Goal: Transaction & Acquisition: Book appointment/travel/reservation

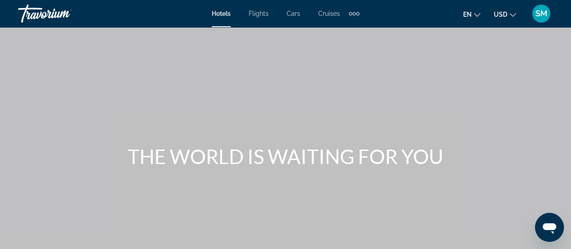
scroll to position [181, 0]
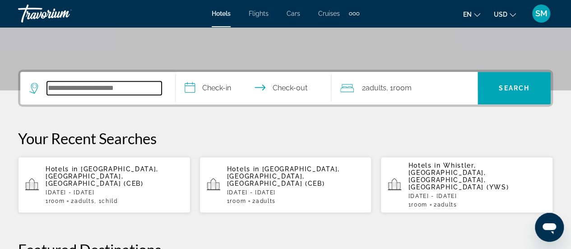
click at [83, 91] on input "Search widget" at bounding box center [104, 88] width 115 height 14
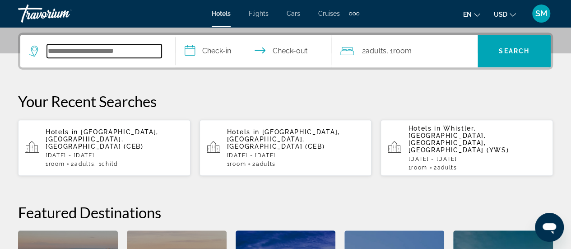
scroll to position [220, 0]
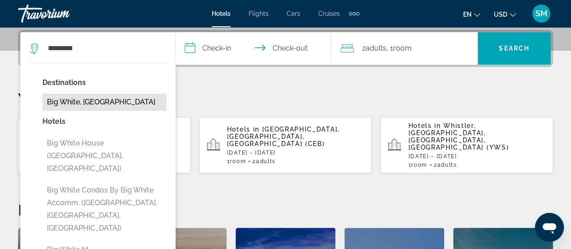
click at [104, 103] on button "Big White, Canada" at bounding box center [104, 101] width 124 height 17
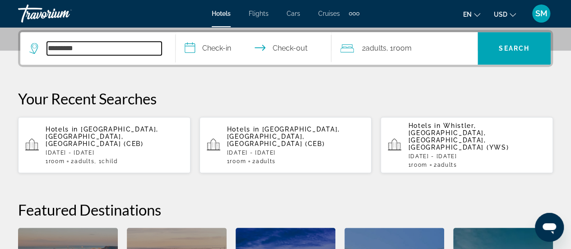
type input "**********"
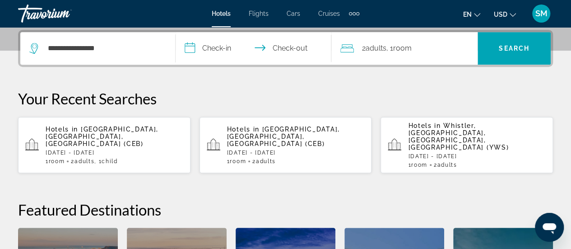
click at [193, 53] on input "**********" at bounding box center [255, 49] width 159 height 35
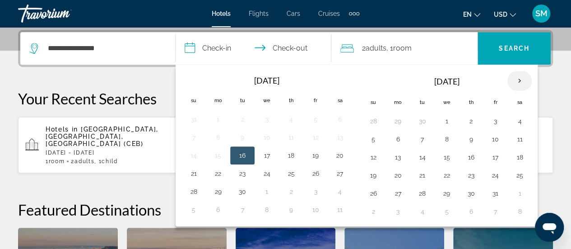
click at [511, 82] on th "Next month" at bounding box center [520, 81] width 24 height 20
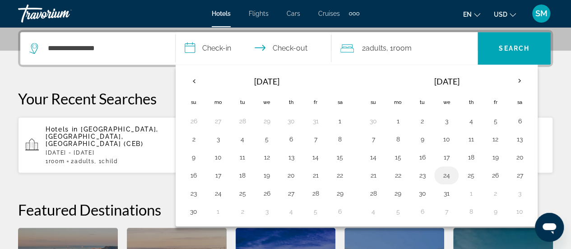
click at [444, 172] on button "24" at bounding box center [446, 175] width 14 height 13
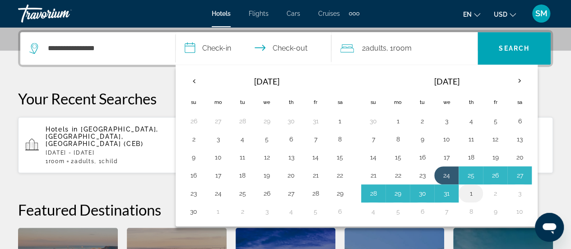
click at [470, 190] on button "1" at bounding box center [471, 193] width 14 height 13
type input "**********"
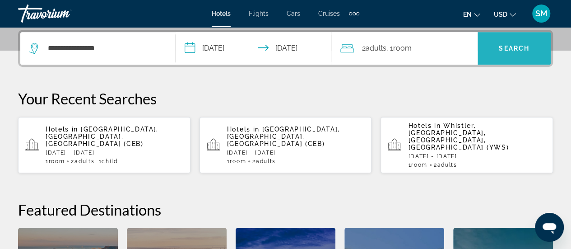
click at [515, 46] on span "Search" at bounding box center [514, 48] width 31 height 7
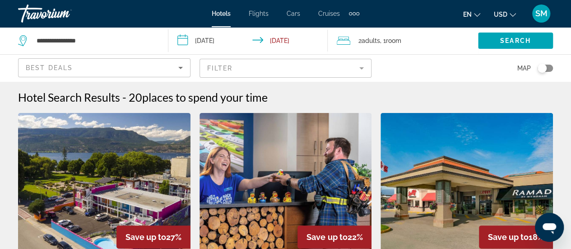
click at [511, 13] on icon "Change currency" at bounding box center [513, 15] width 6 height 6
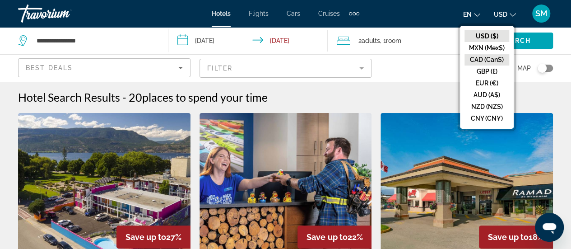
click at [496, 57] on button "CAD (Can$)" at bounding box center [487, 60] width 45 height 12
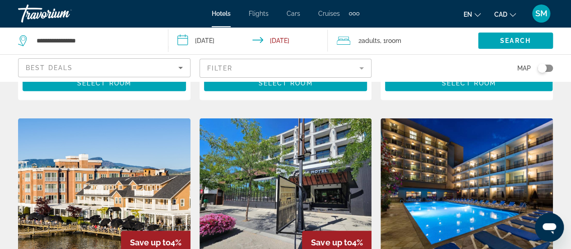
scroll to position [948, 0]
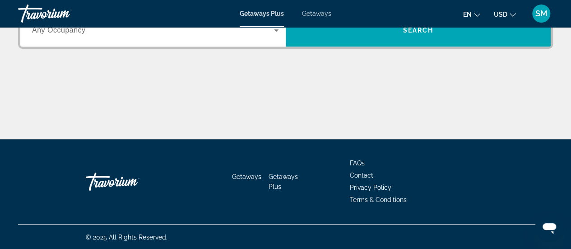
scroll to position [90, 0]
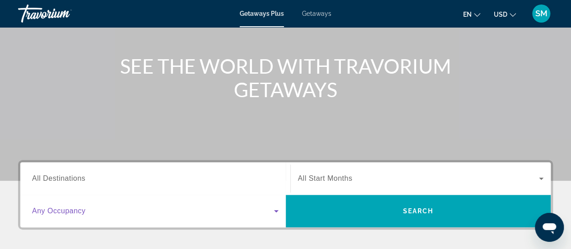
click at [278, 208] on icon "Search widget" at bounding box center [276, 210] width 11 height 11
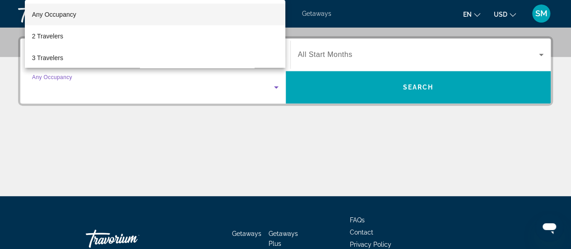
scroll to position [220, 0]
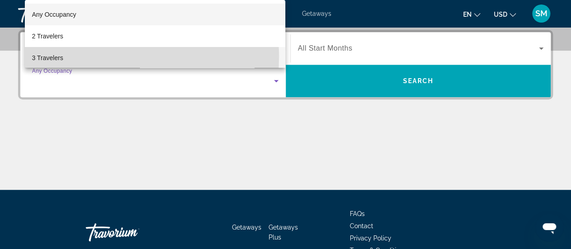
click at [41, 57] on span "3 Travelers" at bounding box center [47, 57] width 31 height 11
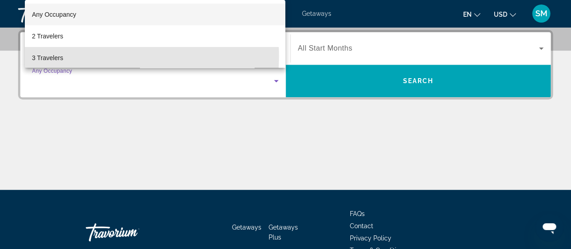
scroll to position [1, 0]
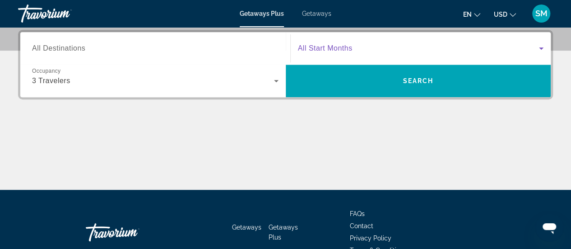
click at [408, 47] on span "Search widget" at bounding box center [419, 48] width 242 height 11
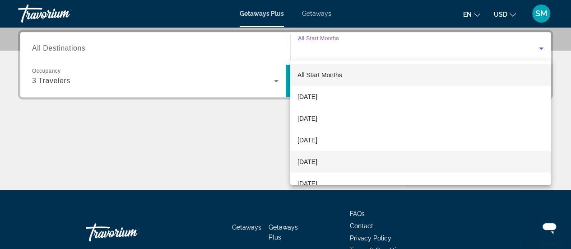
click at [352, 159] on mat-option "[DATE]" at bounding box center [420, 162] width 261 height 22
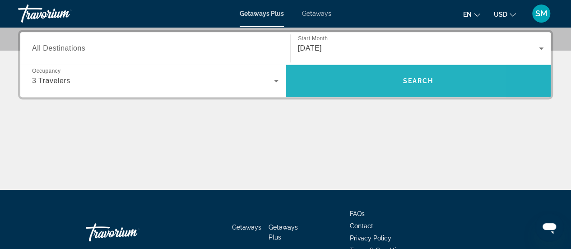
click at [357, 78] on span "Search widget" at bounding box center [419, 81] width 266 height 22
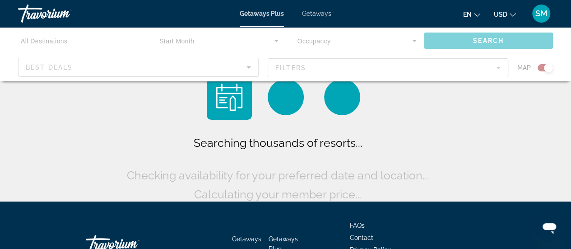
click at [213, 61] on div "Main content" at bounding box center [285, 54] width 571 height 54
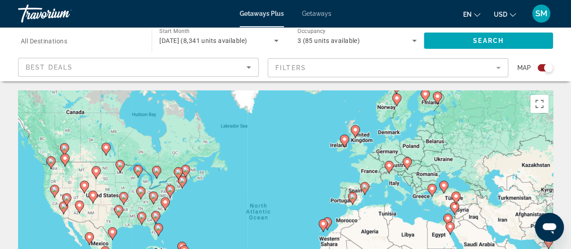
click at [253, 67] on icon "Sort by" at bounding box center [248, 67] width 11 height 11
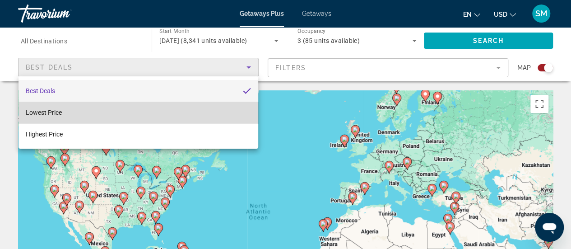
click at [210, 118] on mat-option "Lowest Price" at bounding box center [139, 113] width 240 height 22
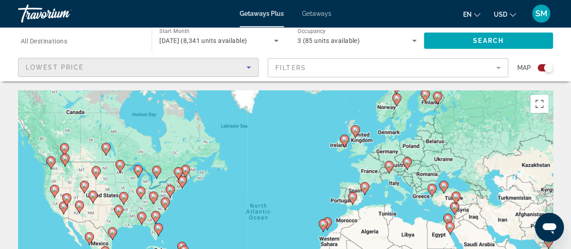
click at [500, 67] on mat-form-field "Filters" at bounding box center [388, 67] width 241 height 19
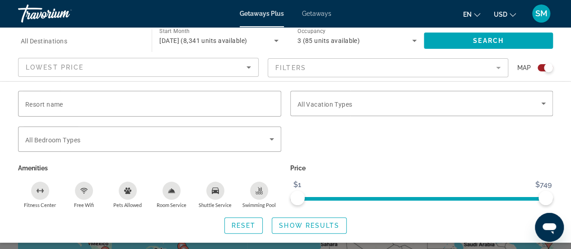
click at [500, 67] on mat-form-field "Filters" at bounding box center [388, 67] width 241 height 19
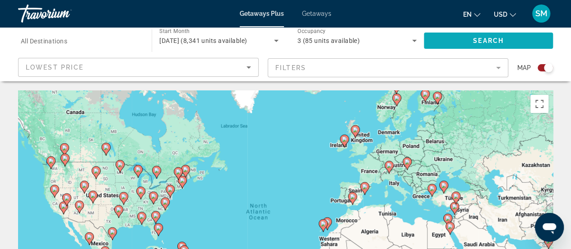
click at [471, 43] on span "Search widget" at bounding box center [488, 41] width 129 height 22
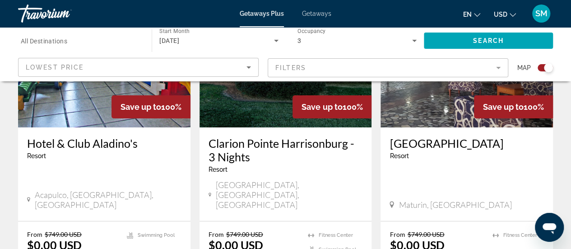
scroll to position [1490, 0]
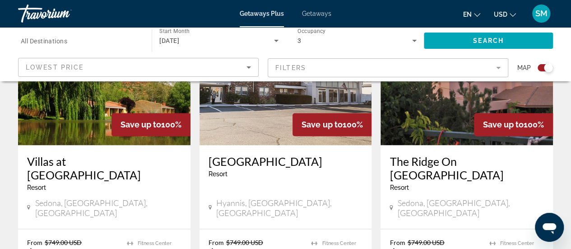
scroll to position [677, 0]
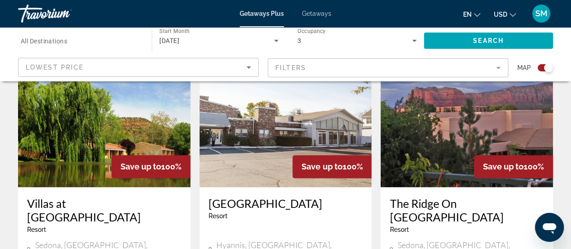
click at [448, 156] on img "Main content" at bounding box center [467, 114] width 173 height 145
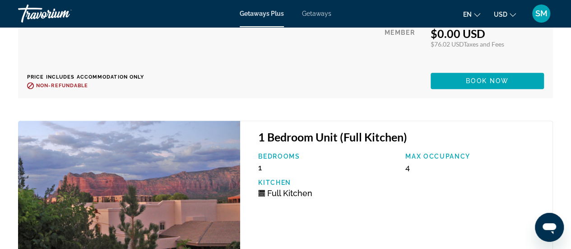
scroll to position [1972, 0]
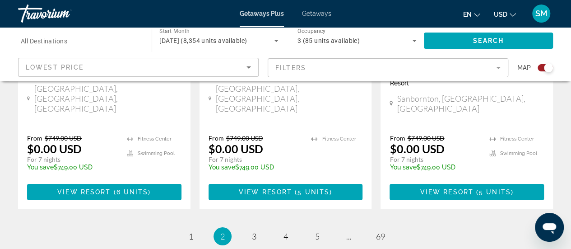
scroll to position [1535, 0]
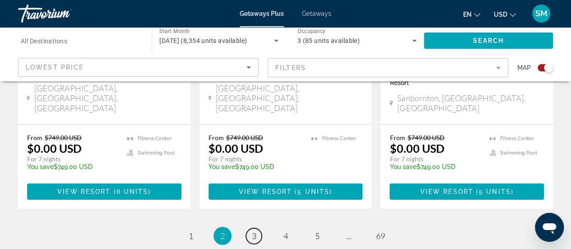
click at [257, 228] on link "page 3" at bounding box center [254, 236] width 16 height 16
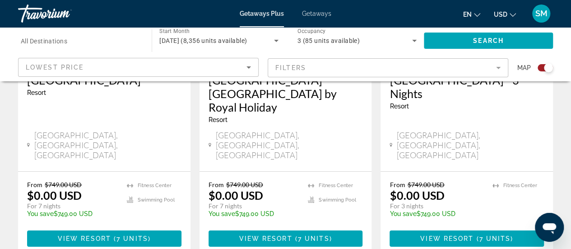
scroll to position [1490, 0]
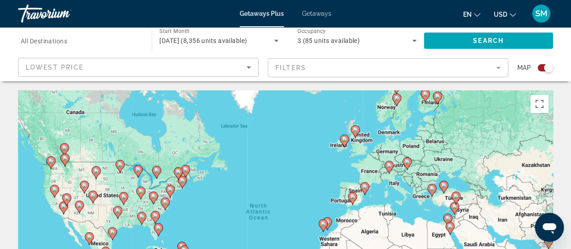
click at [65, 146] on image "Main content" at bounding box center [64, 147] width 5 height 5
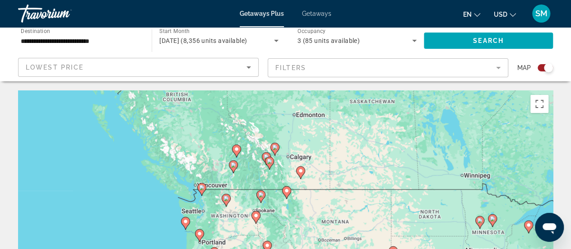
drag, startPoint x: 155, startPoint y: 201, endPoint x: 137, endPoint y: 138, distance: 65.8
click at [137, 138] on div "To navigate, press the arrow keys. To activate drag with keyboard, press Alt + …" at bounding box center [285, 225] width 535 height 271
click at [275, 145] on image "Main content" at bounding box center [274, 147] width 5 height 5
type input "**********"
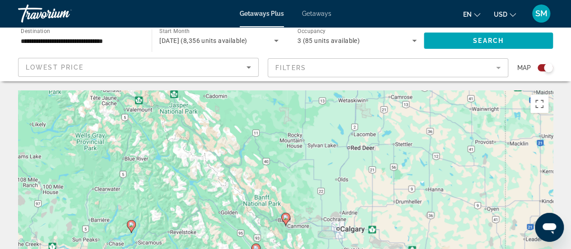
click at [285, 215] on image "Main content" at bounding box center [285, 217] width 5 height 5
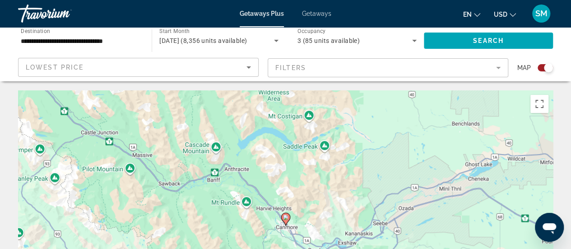
click at [285, 217] on image "Main content" at bounding box center [285, 217] width 5 height 5
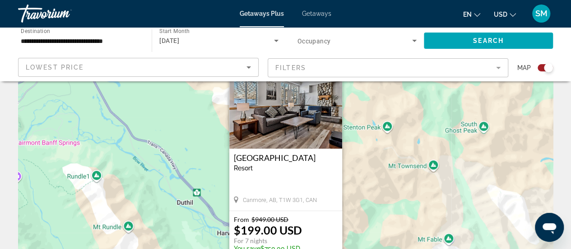
scroll to position [135, 0]
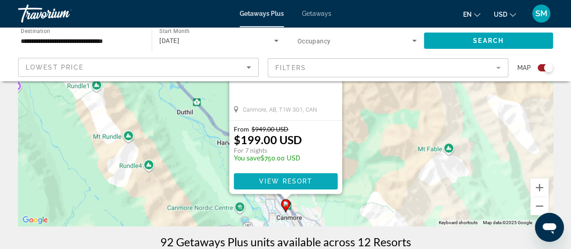
click at [285, 181] on span "View Resort" at bounding box center [285, 180] width 53 height 7
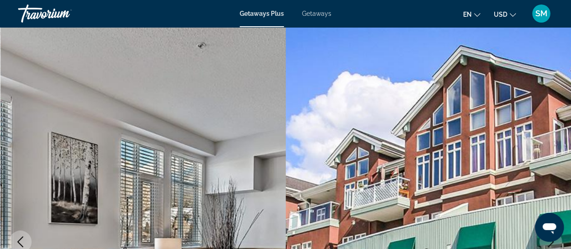
click at [507, 13] on span "USD" at bounding box center [501, 14] width 14 height 7
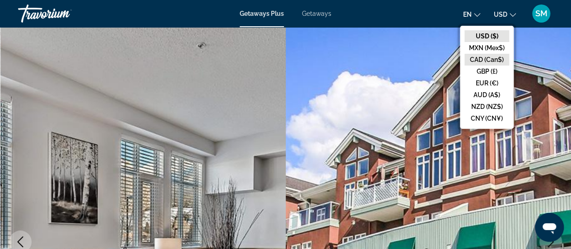
click at [491, 62] on button "CAD (Can$)" at bounding box center [487, 60] width 45 height 12
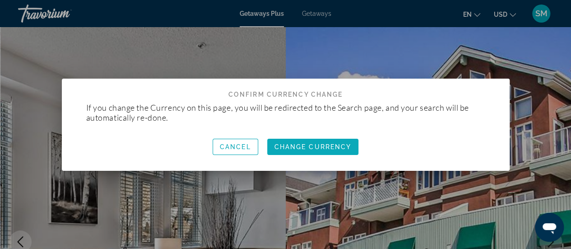
click at [333, 145] on span "Change Currency" at bounding box center [313, 146] width 77 height 7
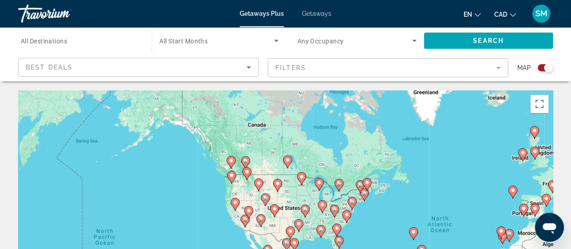
drag, startPoint x: 182, startPoint y: 166, endPoint x: 365, endPoint y: 177, distance: 182.8
click at [365, 177] on gmp-advanced-marker "Main content" at bounding box center [367, 184] width 9 height 14
click at [246, 159] on image "Main content" at bounding box center [245, 160] width 5 height 5
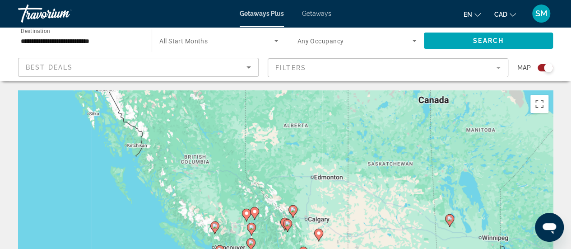
click at [293, 210] on image "Main content" at bounding box center [292, 209] width 5 height 5
type input "**********"
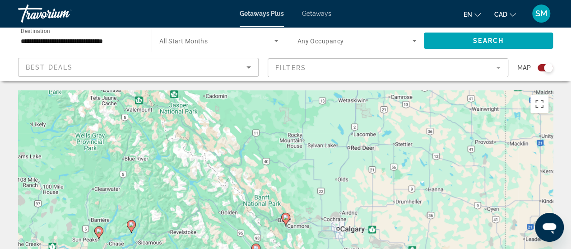
click at [285, 217] on image "Main content" at bounding box center [285, 217] width 5 height 5
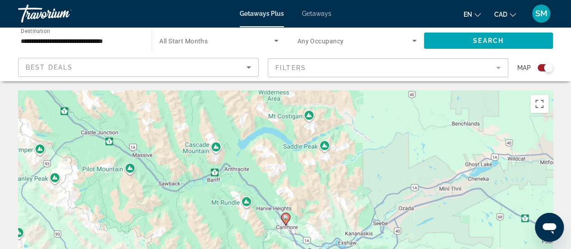
click at [285, 216] on image "Main content" at bounding box center [285, 217] width 5 height 5
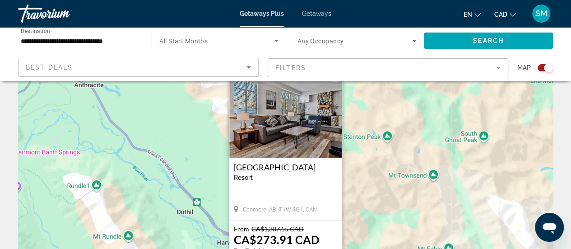
scroll to position [90, 0]
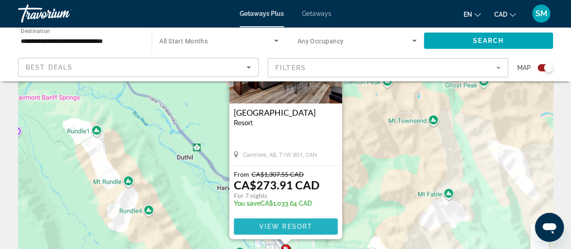
click at [291, 229] on span "View Resort" at bounding box center [285, 226] width 53 height 7
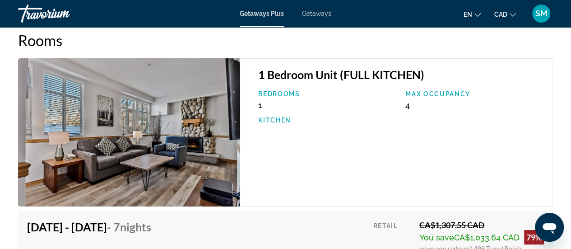
scroll to position [1671, 0]
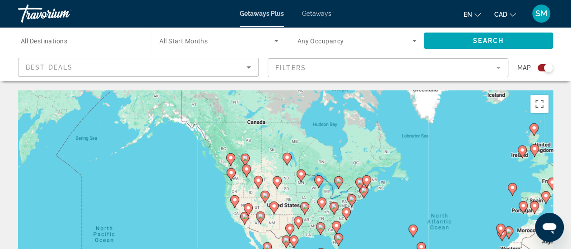
drag, startPoint x: 123, startPoint y: 178, endPoint x: 304, endPoint y: 187, distance: 181.3
click at [304, 187] on div "To activate drag with keyboard, press Alt + Enter. Once in keyboard drag state,…" at bounding box center [285, 225] width 535 height 271
click at [247, 156] on image "Main content" at bounding box center [245, 157] width 5 height 5
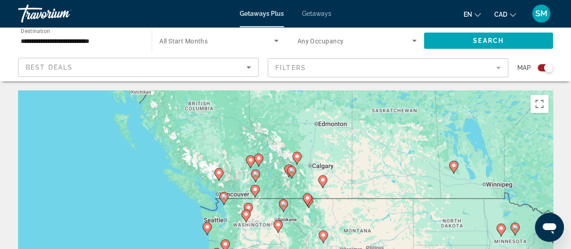
drag, startPoint x: 279, startPoint y: 206, endPoint x: 283, endPoint y: 153, distance: 53.9
click at [283, 153] on div "To navigate, press the arrow keys. To activate drag with keyboard, press Alt + …" at bounding box center [285, 225] width 535 height 271
click at [325, 182] on image "Main content" at bounding box center [322, 179] width 5 height 5
type input "**********"
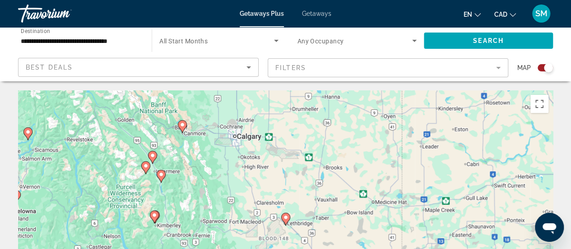
click at [286, 219] on image "Main content" at bounding box center [285, 217] width 5 height 5
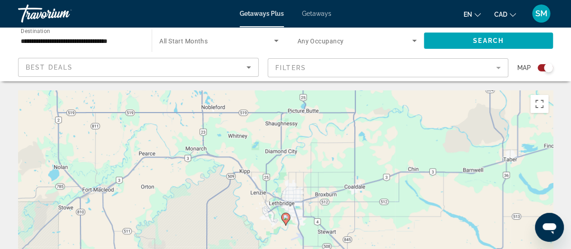
click at [285, 215] on image "Main content" at bounding box center [285, 217] width 5 height 5
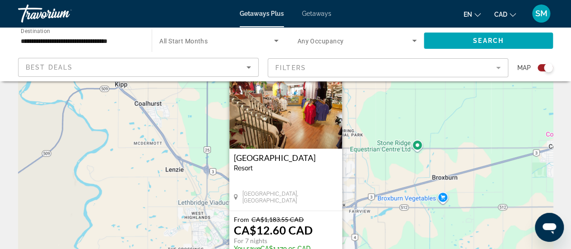
scroll to position [90, 0]
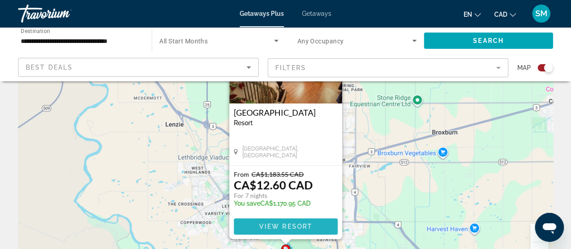
click at [275, 225] on span "View Resort" at bounding box center [285, 226] width 53 height 7
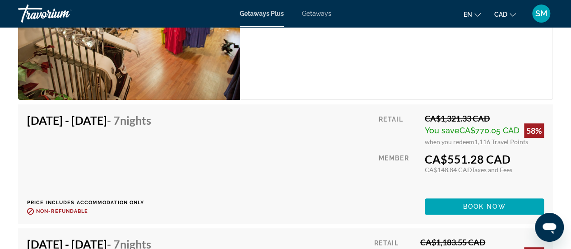
scroll to position [1948, 0]
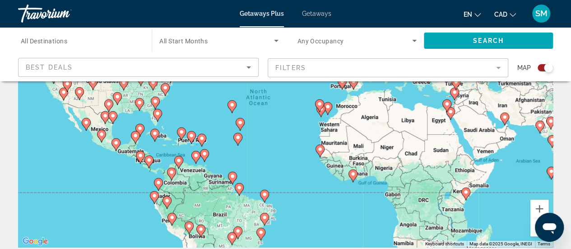
scroll to position [135, 0]
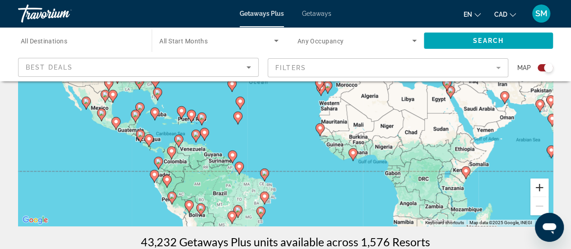
click at [543, 190] on button "Zoom in" at bounding box center [540, 187] width 18 height 18
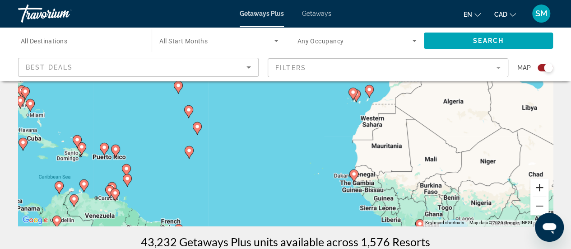
click at [543, 189] on button "Zoom in" at bounding box center [540, 187] width 18 height 18
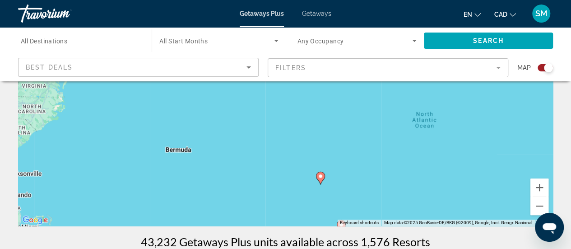
drag, startPoint x: 116, startPoint y: 131, endPoint x: 307, endPoint y: 164, distance: 193.8
click at [365, 219] on div "To activate drag with keyboard, press Alt + Enter. Once in keyboard drag state,…" at bounding box center [285, 90] width 535 height 271
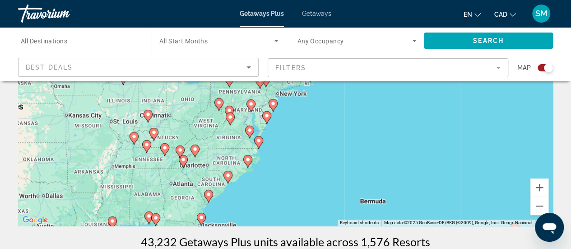
drag, startPoint x: 75, startPoint y: 148, endPoint x: 270, endPoint y: 207, distance: 203.0
click at [270, 207] on div "To activate drag with keyboard, press Alt + Enter. Once in keyboard drag state,…" at bounding box center [285, 90] width 535 height 271
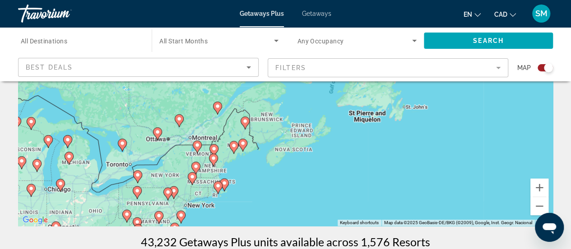
drag, startPoint x: 238, startPoint y: 111, endPoint x: 140, endPoint y: 202, distance: 134.5
click at [137, 219] on div "To activate drag with keyboard, press Alt + Enter. Once in keyboard drag state,…" at bounding box center [285, 90] width 535 height 271
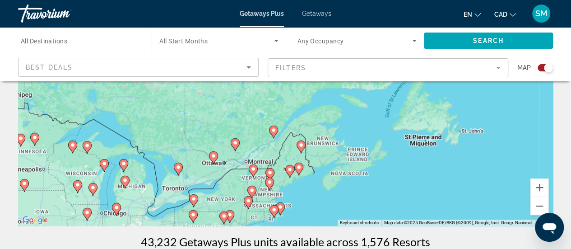
drag, startPoint x: 235, startPoint y: 140, endPoint x: 304, endPoint y: 162, distance: 72.0
click at [304, 162] on div "To activate drag with keyboard, press Alt + Enter. Once in keyboard drag state,…" at bounding box center [285, 90] width 535 height 271
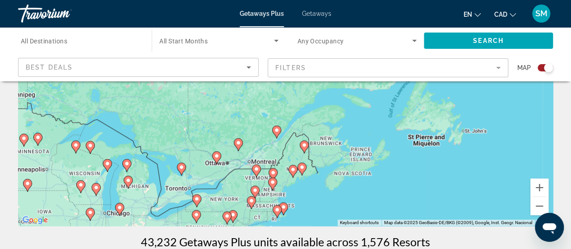
click at [278, 132] on image "Main content" at bounding box center [276, 129] width 5 height 5
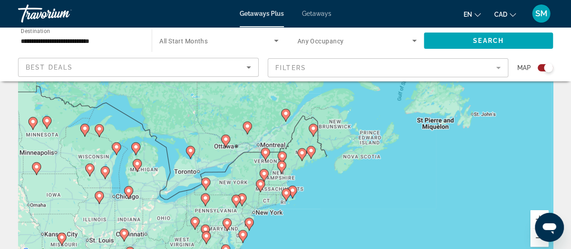
scroll to position [90, 0]
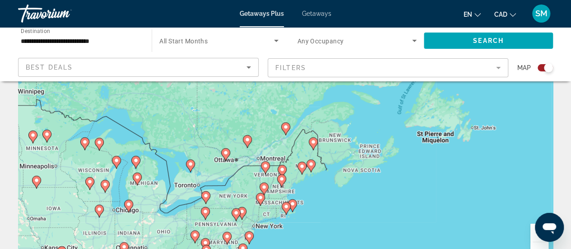
click at [285, 126] on image "Main content" at bounding box center [285, 126] width 5 height 5
type input "**********"
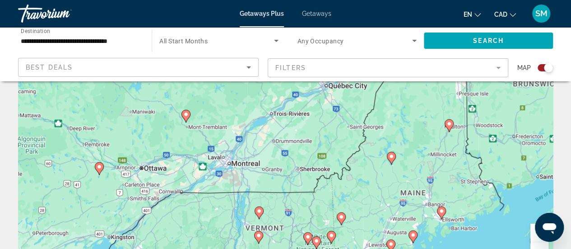
drag, startPoint x: 197, startPoint y: 199, endPoint x: 251, endPoint y: 139, distance: 80.9
click at [251, 139] on div "To activate drag with keyboard, press Alt + Enter. Once in keyboard drag state,…" at bounding box center [285, 135] width 535 height 271
click at [184, 113] on image "Main content" at bounding box center [185, 114] width 5 height 5
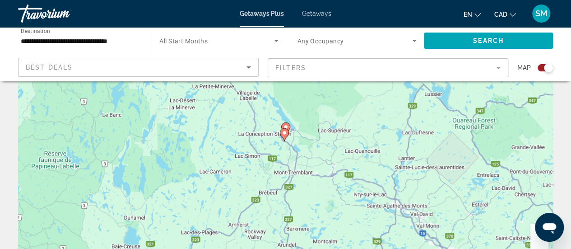
click at [285, 134] on image "Main content" at bounding box center [284, 132] width 5 height 5
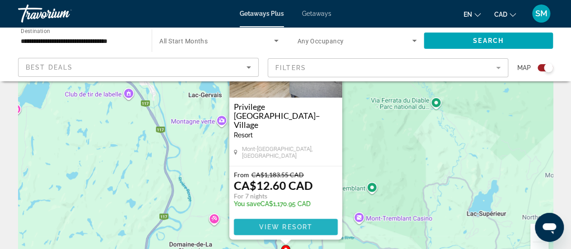
click at [285, 225] on span "View Resort" at bounding box center [285, 226] width 53 height 7
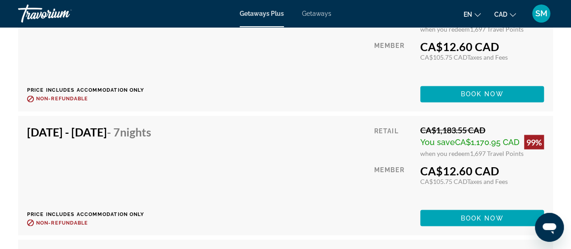
scroll to position [2439, 0]
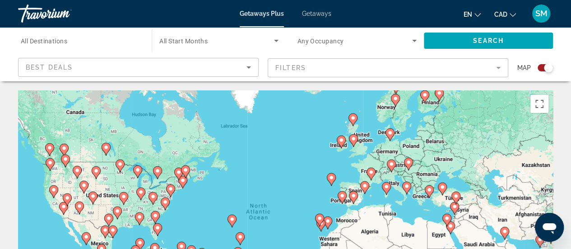
click at [186, 167] on icon "Main content" at bounding box center [185, 172] width 8 height 12
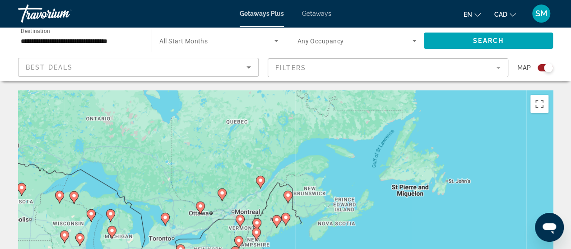
click at [163, 217] on image "Main content" at bounding box center [165, 217] width 5 height 5
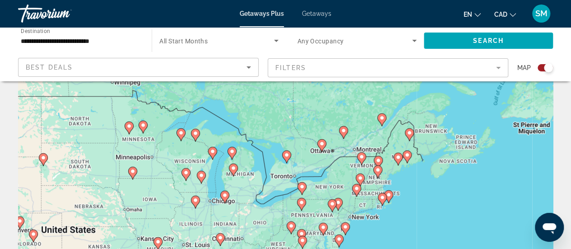
scroll to position [90, 0]
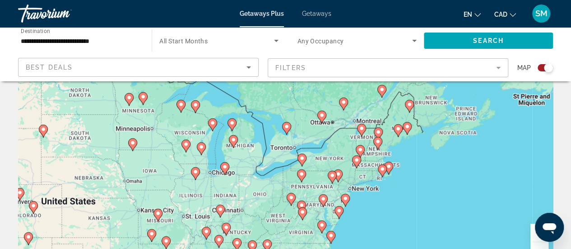
click at [287, 127] on image "Main content" at bounding box center [286, 126] width 5 height 5
type input "**********"
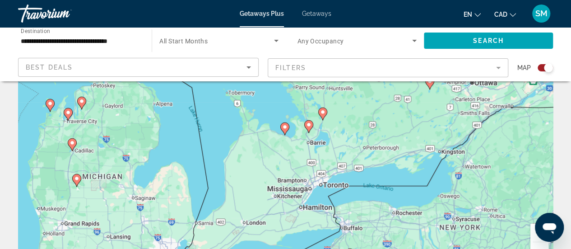
click at [310, 125] on image "Main content" at bounding box center [308, 124] width 5 height 5
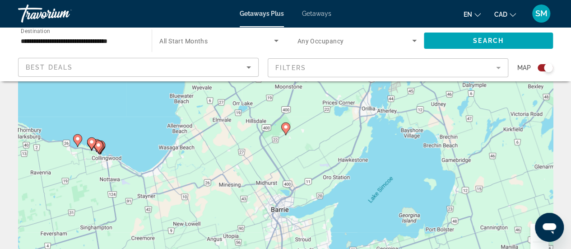
click at [285, 126] on image "Main content" at bounding box center [285, 126] width 5 height 5
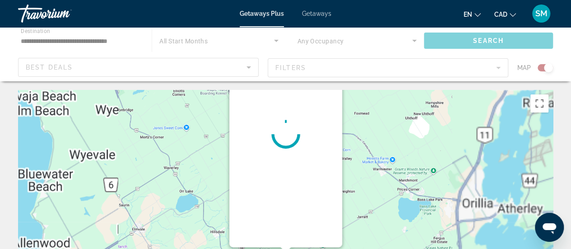
scroll to position [0, 0]
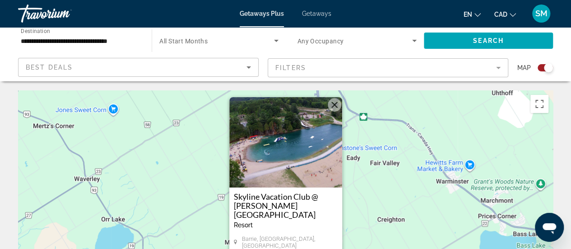
click at [334, 110] on button "Close" at bounding box center [335, 105] width 14 height 14
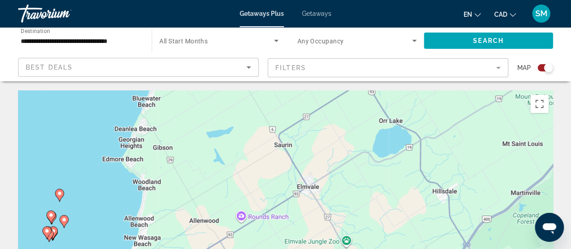
drag, startPoint x: 124, startPoint y: 192, endPoint x: 385, endPoint y: 112, distance: 273.0
click at [394, 103] on div "To activate drag with keyboard, press Alt + Enter. Once in keyboard drag state,…" at bounding box center [285, 225] width 535 height 271
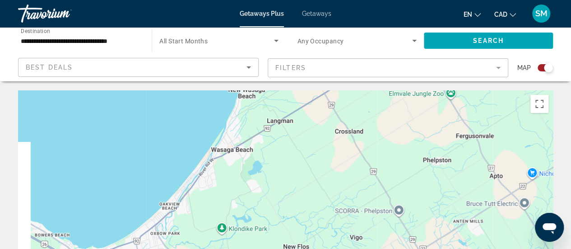
drag, startPoint x: 210, startPoint y: 187, endPoint x: 313, endPoint y: 45, distance: 175.0
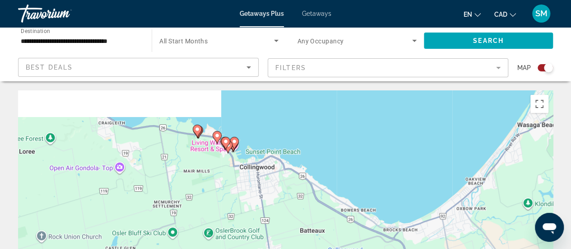
drag, startPoint x: 97, startPoint y: 188, endPoint x: 375, endPoint y: 225, distance: 280.2
click at [375, 225] on div "To activate drag with keyboard, press Alt + Enter. Once in keyboard drag state,…" at bounding box center [285, 225] width 535 height 271
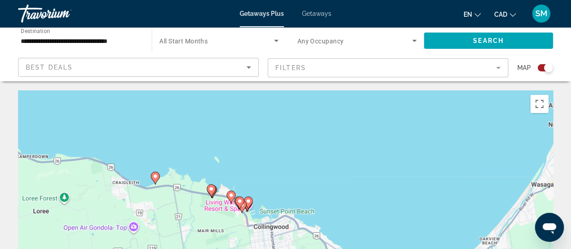
drag, startPoint x: 192, startPoint y: 190, endPoint x: 194, endPoint y: 224, distance: 33.5
click at [195, 230] on div "To activate drag with keyboard, press Alt + Enter. Once in keyboard drag state,…" at bounding box center [285, 225] width 535 height 271
click at [239, 199] on image "Main content" at bounding box center [239, 200] width 5 height 5
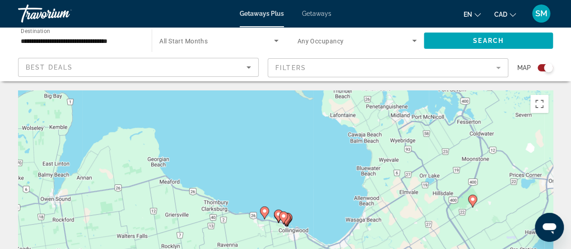
click at [281, 216] on image "Main content" at bounding box center [283, 215] width 5 height 5
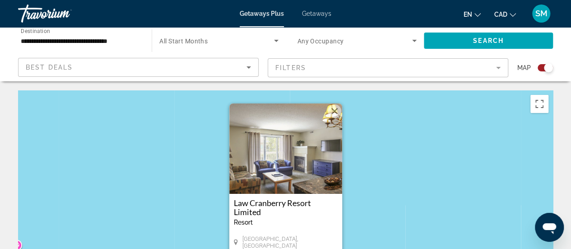
drag, startPoint x: 332, startPoint y: 112, endPoint x: 339, endPoint y: 117, distance: 8.7
click at [332, 112] on button "Close" at bounding box center [335, 111] width 14 height 14
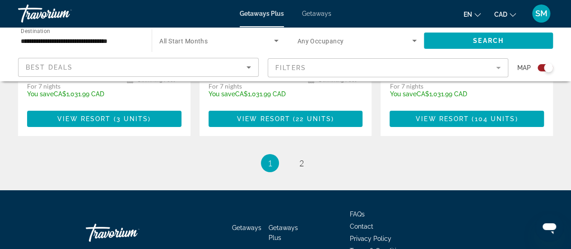
scroll to position [1559, 0]
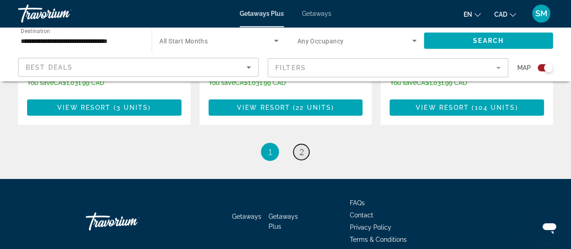
click at [303, 147] on span "2" at bounding box center [301, 152] width 5 height 10
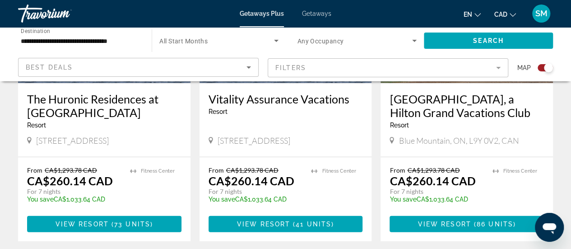
scroll to position [903, 0]
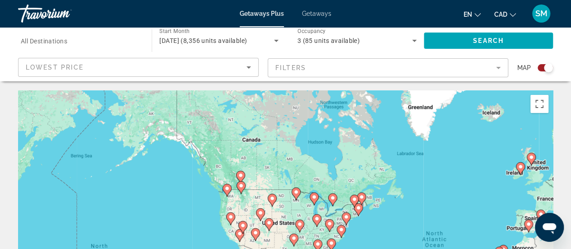
drag, startPoint x: 124, startPoint y: 173, endPoint x: 300, endPoint y: 201, distance: 178.3
click at [300, 201] on div "To activate drag with keyboard, press Alt + Enter. Once in keyboard drag state,…" at bounding box center [285, 225] width 535 height 271
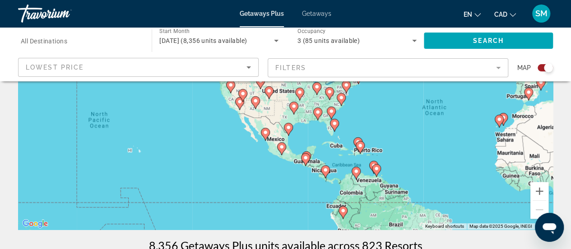
scroll to position [135, 0]
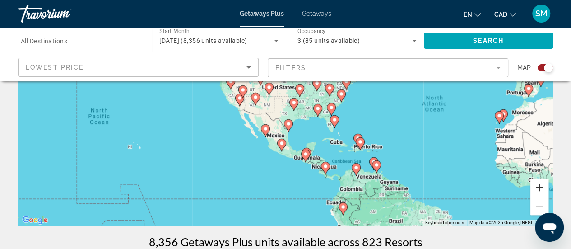
click at [543, 185] on button "Zoom in" at bounding box center [540, 187] width 18 height 18
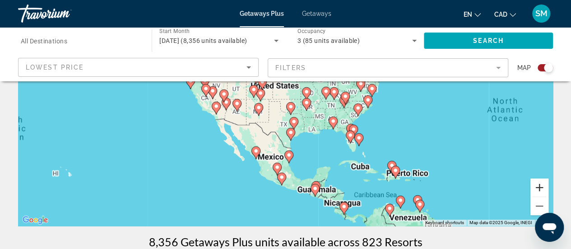
click at [543, 185] on button "Zoom in" at bounding box center [540, 187] width 18 height 18
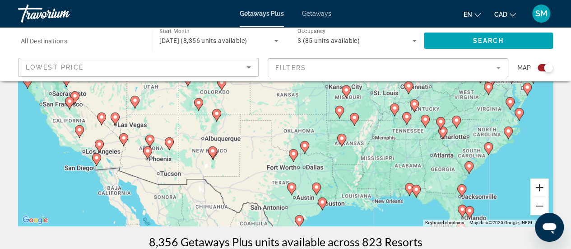
click at [543, 185] on button "Zoom in" at bounding box center [540, 187] width 18 height 18
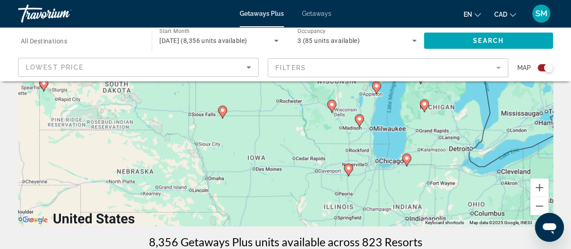
drag, startPoint x: 341, startPoint y: 110, endPoint x: 209, endPoint y: 264, distance: 203.0
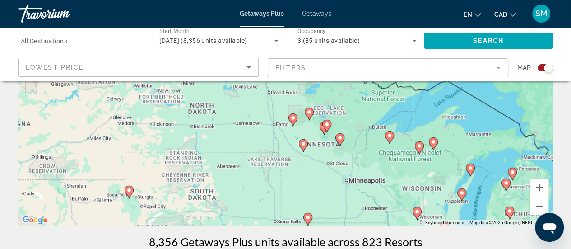
drag, startPoint x: 135, startPoint y: 145, endPoint x: 298, endPoint y: 270, distance: 205.5
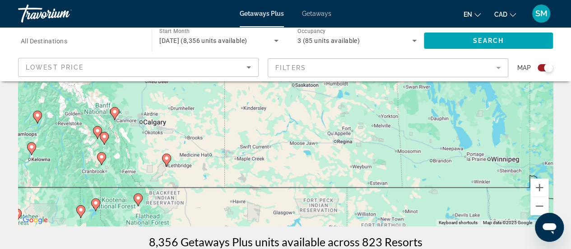
drag, startPoint x: 188, startPoint y: 139, endPoint x: 284, endPoint y: 255, distance: 150.5
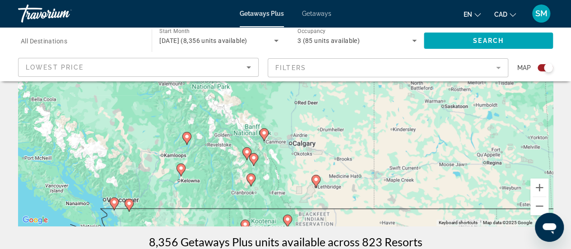
drag, startPoint x: 171, startPoint y: 198, endPoint x: 314, endPoint y: 210, distance: 143.2
click at [314, 210] on div "To activate drag with keyboard, press Alt + Enter. Once in keyboard drag state,…" at bounding box center [285, 90] width 535 height 271
click at [250, 177] on image "Main content" at bounding box center [250, 177] width 5 height 5
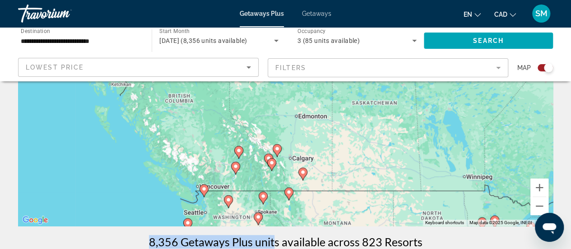
drag, startPoint x: 291, startPoint y: 154, endPoint x: 286, endPoint y: 211, distance: 57.5
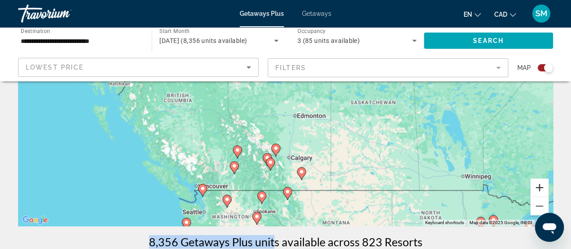
click at [544, 189] on button "Zoom in" at bounding box center [540, 187] width 18 height 18
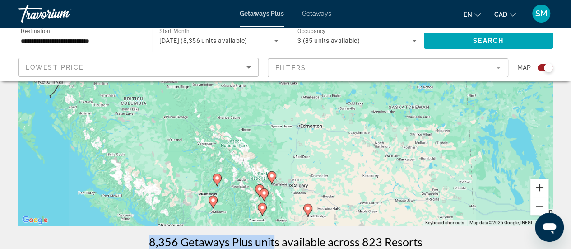
click at [544, 189] on button "Zoom in" at bounding box center [540, 187] width 18 height 18
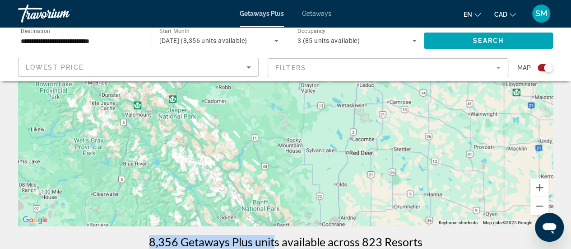
drag, startPoint x: 275, startPoint y: 187, endPoint x: 310, endPoint y: 71, distance: 120.2
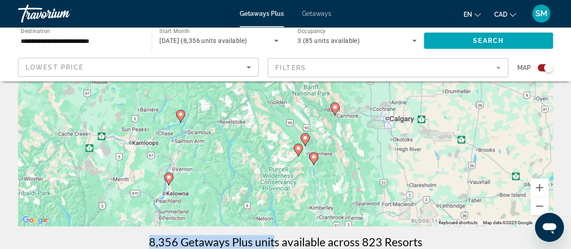
drag, startPoint x: 237, startPoint y: 196, endPoint x: 288, endPoint y: 100, distance: 108.9
click at [288, 100] on div "To navigate, press the arrow keys. To activate drag with keyboard, press Alt + …" at bounding box center [285, 90] width 535 height 271
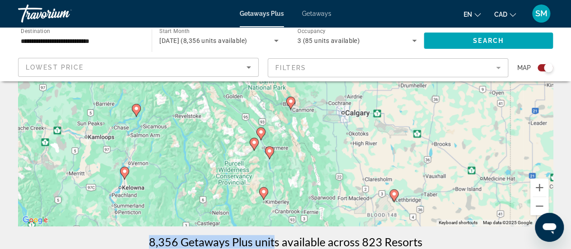
drag, startPoint x: 219, startPoint y: 183, endPoint x: 164, endPoint y: 216, distance: 63.7
click at [164, 216] on div "To navigate, press the arrow keys. To activate drag with keyboard, press Alt + …" at bounding box center [285, 90] width 535 height 271
click at [269, 150] on image "Main content" at bounding box center [269, 150] width 5 height 5
type input "**********"
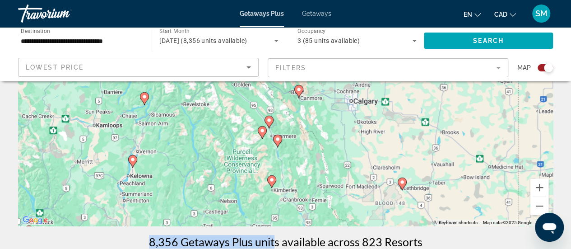
drag, startPoint x: 305, startPoint y: 140, endPoint x: 297, endPoint y: 198, distance: 58.8
click at [297, 198] on div "To activate drag with keyboard, press Alt + Enter. Once in keyboard drag state,…" at bounding box center [285, 90] width 535 height 271
click at [277, 139] on image "Main content" at bounding box center [277, 138] width 5 height 5
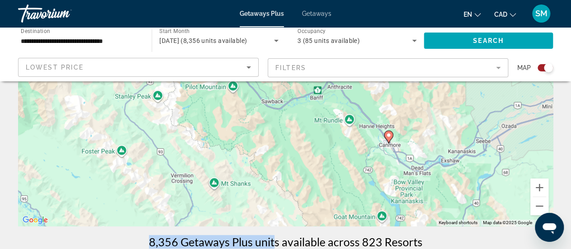
drag, startPoint x: 292, startPoint y: 183, endPoint x: 426, endPoint y: 26, distance: 206.6
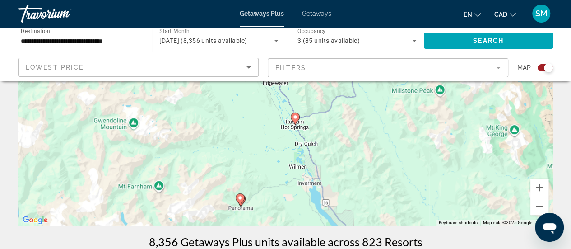
drag, startPoint x: 361, startPoint y: 169, endPoint x: 232, endPoint y: 190, distance: 131.3
click at [232, 190] on div "To navigate, press the arrow keys. To activate drag with keyboard, press Alt + …" at bounding box center [285, 90] width 535 height 271
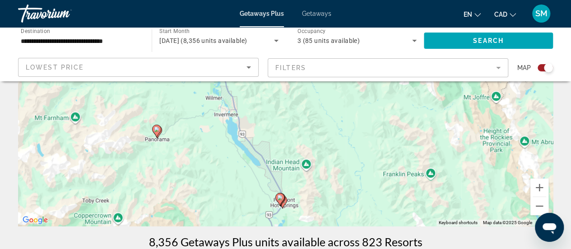
drag, startPoint x: 265, startPoint y: 139, endPoint x: 180, endPoint y: 56, distance: 118.8
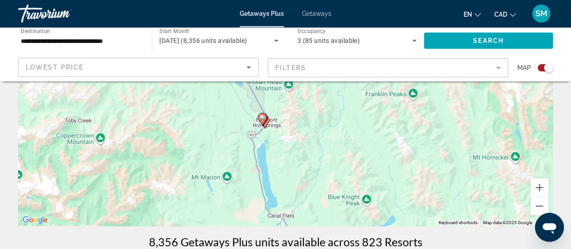
drag, startPoint x: 410, startPoint y: 215, endPoint x: 379, endPoint y: 148, distance: 74.0
click at [392, 154] on div "To navigate, press the arrow keys. To activate drag with keyboard, press Alt + …" at bounding box center [285, 90] width 535 height 271
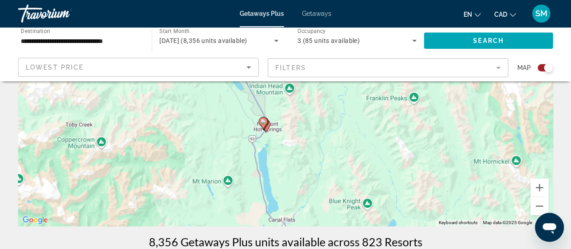
click at [262, 120] on image "Main content" at bounding box center [263, 121] width 5 height 5
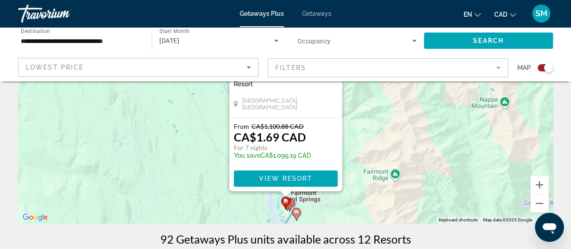
scroll to position [181, 0]
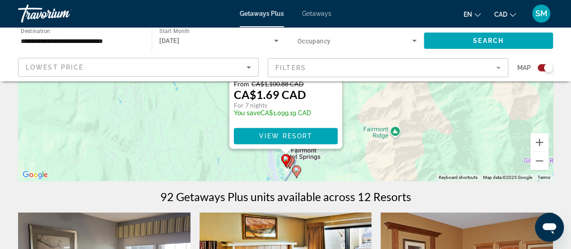
click at [448, 109] on div "To activate drag with keyboard, press Alt + Enter. Once in keyboard drag state,…" at bounding box center [285, 45] width 535 height 271
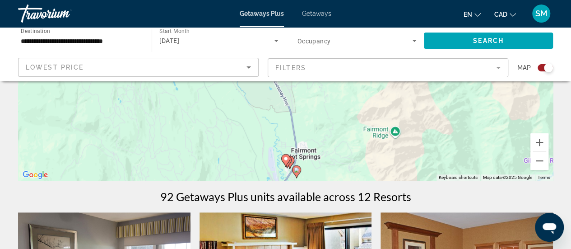
click at [296, 169] on image "Main content" at bounding box center [296, 169] width 5 height 5
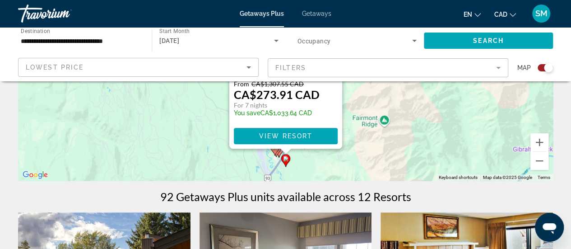
click at [381, 159] on div "To activate drag with keyboard, press Alt + Enter. Once in keyboard drag state,…" at bounding box center [285, 45] width 535 height 271
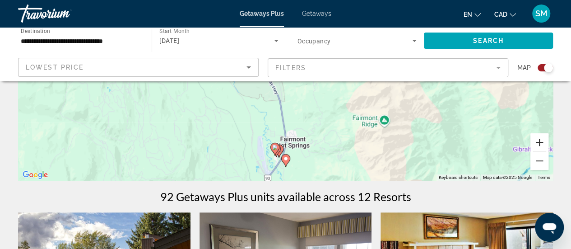
click at [543, 142] on button "Zoom in" at bounding box center [540, 142] width 18 height 18
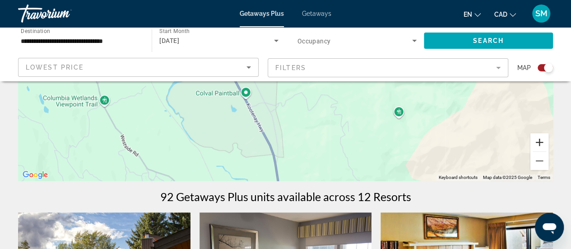
click at [543, 142] on button "Zoom in" at bounding box center [540, 142] width 18 height 18
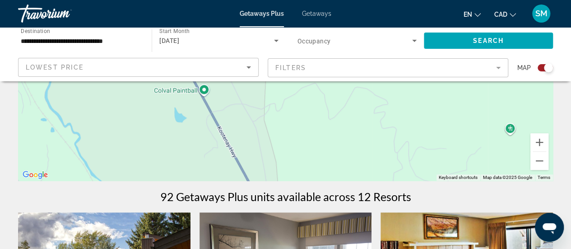
drag, startPoint x: 290, startPoint y: 154, endPoint x: 276, endPoint y: 44, distance: 111.1
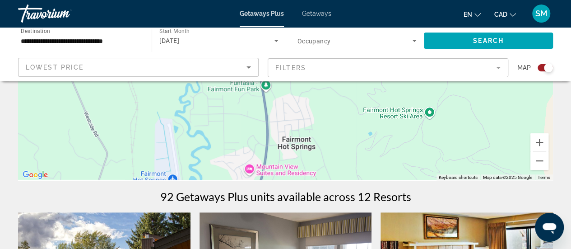
drag, startPoint x: 245, startPoint y: 163, endPoint x: 249, endPoint y: 34, distance: 129.7
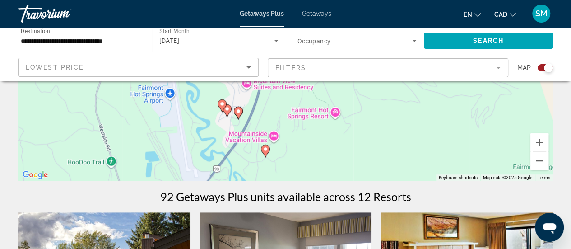
drag, startPoint x: 288, startPoint y: 161, endPoint x: 285, endPoint y: 71, distance: 90.4
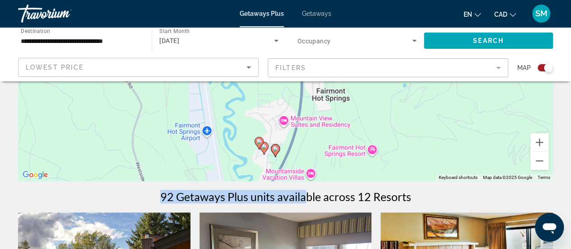
drag, startPoint x: 267, startPoint y: 144, endPoint x: 308, endPoint y: 191, distance: 62.1
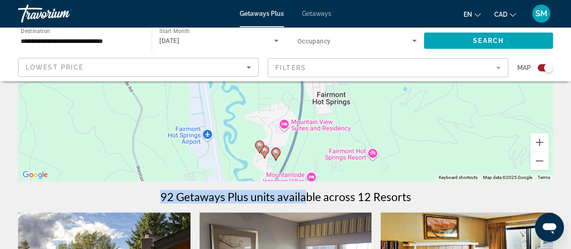
click at [275, 154] on image "Main content" at bounding box center [275, 151] width 5 height 5
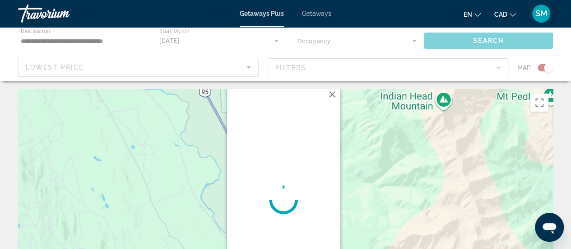
scroll to position [0, 0]
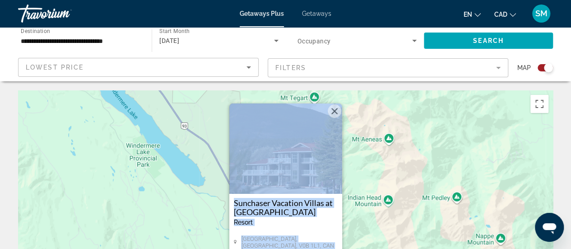
click at [314, 217] on div "Sunchaser Vacation Villas at [GEOGRAPHIC_DATA] - This is an adults only resort" at bounding box center [286, 215] width 104 height 34
click at [313, 213] on h3 "Sunchaser Vacation Villas at [GEOGRAPHIC_DATA]" at bounding box center [286, 207] width 104 height 18
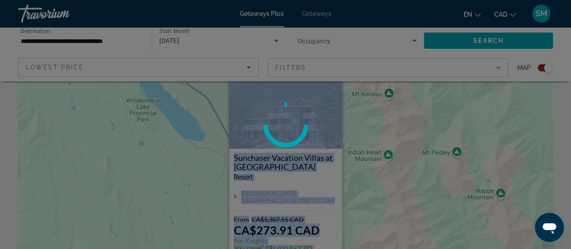
scroll to position [135, 0]
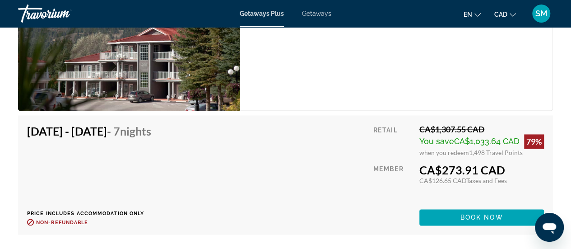
scroll to position [2348, 0]
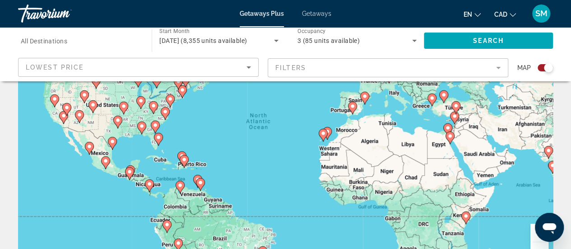
scroll to position [135, 0]
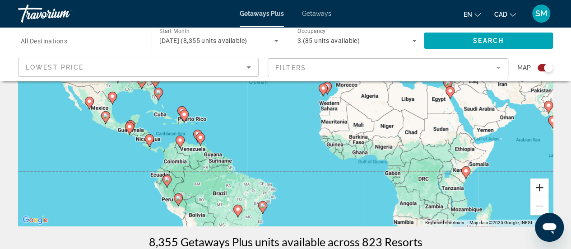
click at [539, 187] on button "Zoom in" at bounding box center [540, 187] width 18 height 18
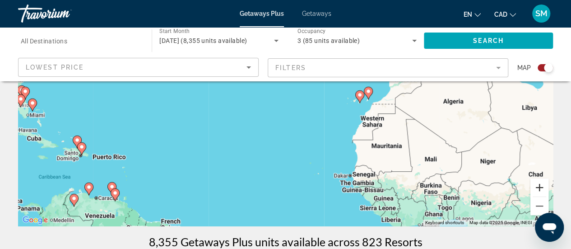
click at [539, 189] on button "Zoom in" at bounding box center [540, 187] width 18 height 18
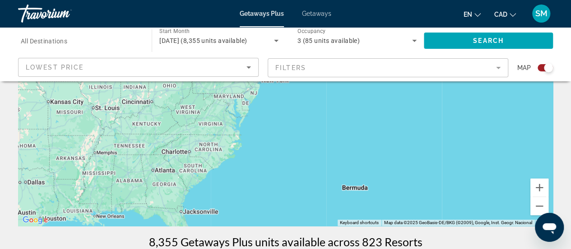
drag, startPoint x: 151, startPoint y: 145, endPoint x: 578, endPoint y: 270, distance: 444.6
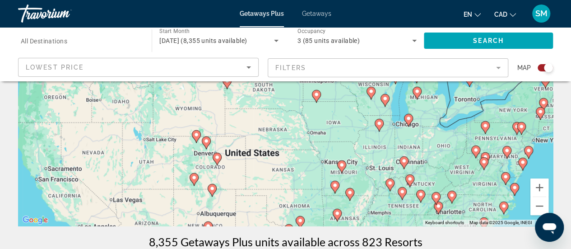
drag, startPoint x: 297, startPoint y: 199, endPoint x: 459, endPoint y: 191, distance: 161.9
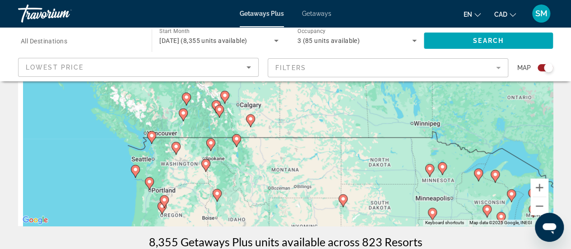
drag, startPoint x: 339, startPoint y: 145, endPoint x: 513, endPoint y: 270, distance: 214.2
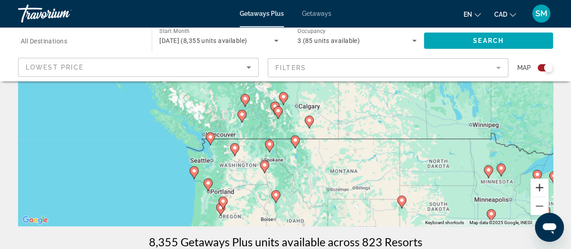
click at [539, 186] on button "Zoom in" at bounding box center [540, 187] width 18 height 18
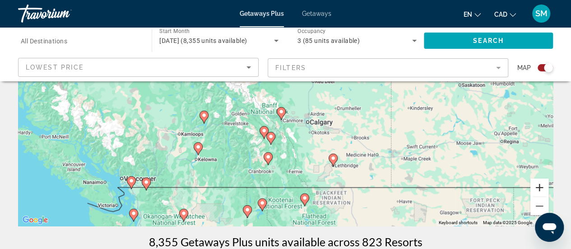
click at [539, 186] on button "Zoom in" at bounding box center [540, 187] width 18 height 18
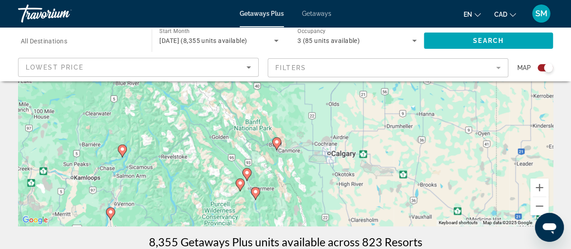
click at [255, 191] on image "Main content" at bounding box center [255, 191] width 5 height 5
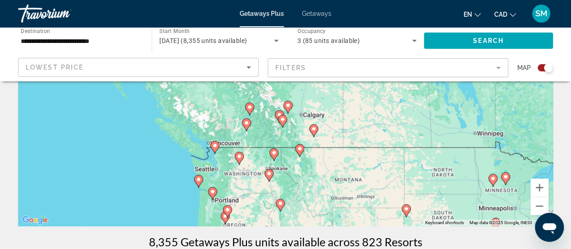
drag, startPoint x: 293, startPoint y: 127, endPoint x: 285, endPoint y: 182, distance: 55.3
click at [285, 182] on div "To activate drag with keyboard, press Alt + Enter. Once in keyboard drag state,…" at bounding box center [285, 90] width 535 height 271
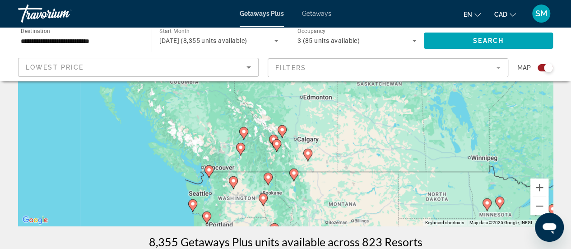
click at [277, 143] on image "Main content" at bounding box center [276, 143] width 5 height 5
type input "**********"
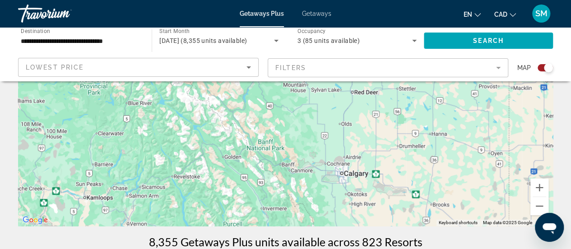
drag, startPoint x: 286, startPoint y: 207, endPoint x: 303, endPoint y: 92, distance: 116.4
click at [303, 93] on div "To navigate, press the arrow keys." at bounding box center [285, 90] width 535 height 271
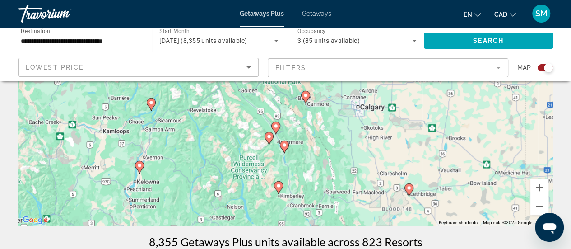
drag, startPoint x: 295, startPoint y: 146, endPoint x: 300, endPoint y: 125, distance: 21.4
click at [300, 125] on div "To navigate, press the arrow keys. To activate drag with keyboard, press Alt + …" at bounding box center [285, 90] width 535 height 271
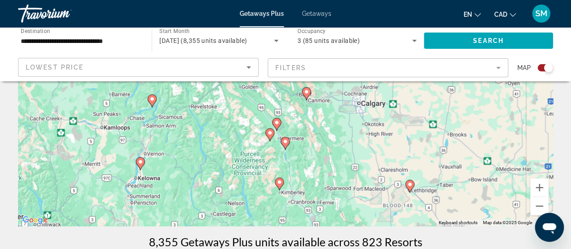
click at [285, 140] on image "Main content" at bounding box center [285, 141] width 5 height 5
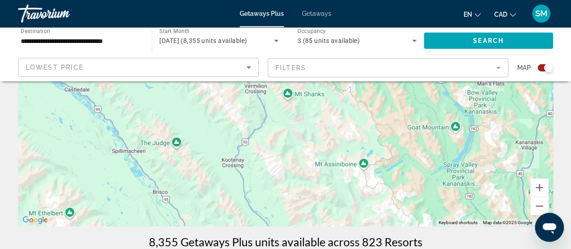
drag, startPoint x: 313, startPoint y: 212, endPoint x: 339, endPoint y: 23, distance: 191.1
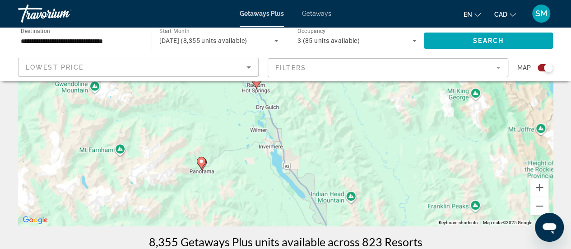
drag, startPoint x: 305, startPoint y: 143, endPoint x: 309, endPoint y: 91, distance: 52.5
click at [309, 91] on div "To navigate, press the arrow keys. To activate drag with keyboard, press Alt + …" at bounding box center [285, 90] width 535 height 271
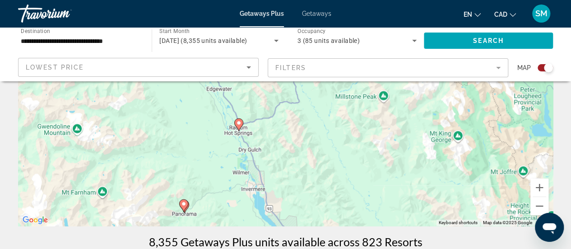
drag, startPoint x: 280, startPoint y: 158, endPoint x: 263, endPoint y: 190, distance: 36.4
click at [263, 190] on div "To navigate, press the arrow keys. To activate drag with keyboard, press Alt + …" at bounding box center [285, 90] width 535 height 271
click at [183, 205] on image "Main content" at bounding box center [183, 203] width 5 height 5
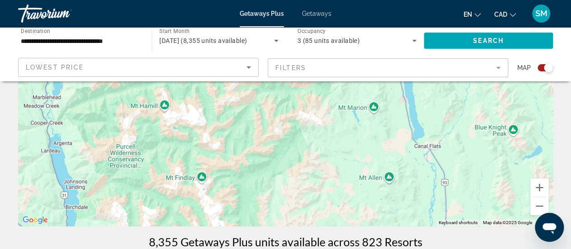
drag, startPoint x: 293, startPoint y: 182, endPoint x: 286, endPoint y: 62, distance: 120.3
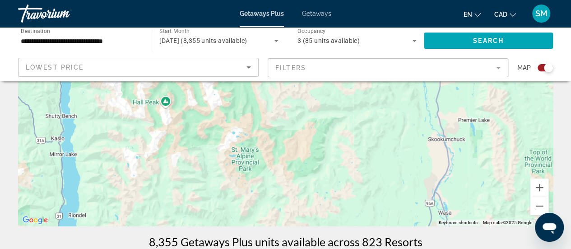
drag, startPoint x: 356, startPoint y: 119, endPoint x: 359, endPoint y: 74, distance: 45.3
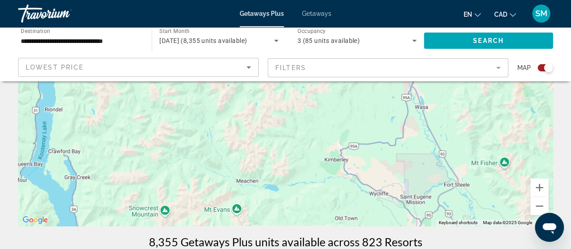
drag, startPoint x: 451, startPoint y: 159, endPoint x: 432, endPoint y: 71, distance: 90.1
click at [545, 211] on button "Zoom out" at bounding box center [540, 206] width 18 height 18
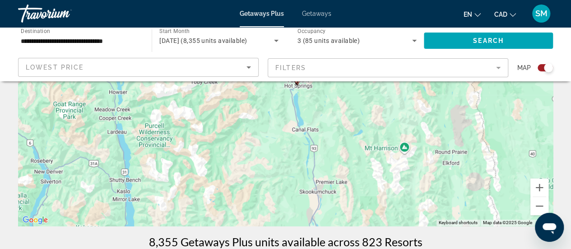
drag, startPoint x: 435, startPoint y: 142, endPoint x: 376, endPoint y: 150, distance: 59.8
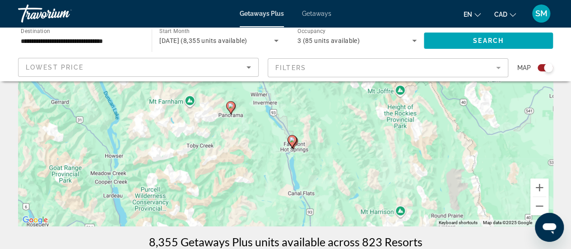
drag, startPoint x: 370, startPoint y: 129, endPoint x: 365, endPoint y: 207, distance: 78.7
click at [365, 207] on div "To activate drag with keyboard, press Alt + Enter. Once in keyboard drag state,…" at bounding box center [285, 90] width 535 height 271
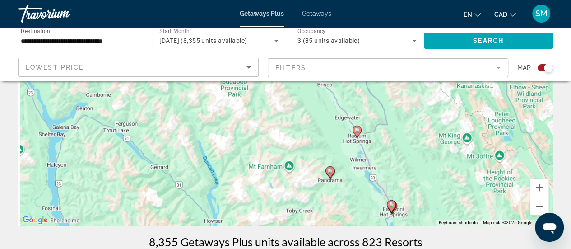
drag, startPoint x: 272, startPoint y: 135, endPoint x: 381, endPoint y: 219, distance: 137.8
click at [381, 219] on div "To activate drag with keyboard, press Alt + Enter. Once in keyboard drag state,…" at bounding box center [285, 90] width 535 height 271
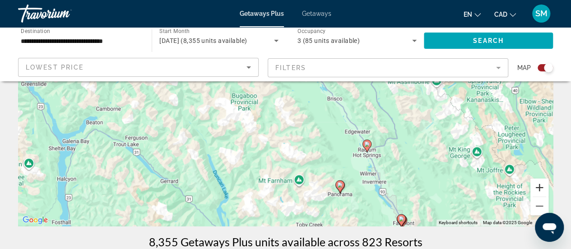
click at [541, 190] on button "Zoom in" at bounding box center [540, 187] width 18 height 18
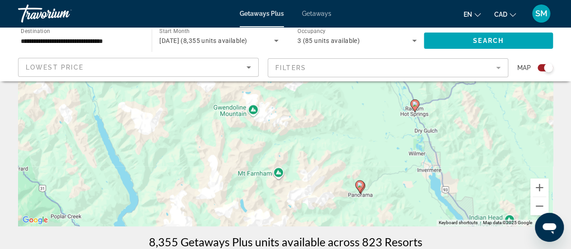
drag, startPoint x: 307, startPoint y: 198, endPoint x: 273, endPoint y: 94, distance: 109.4
click at [273, 94] on div "To activate drag with keyboard, press Alt + Enter. Once in keyboard drag state,…" at bounding box center [285, 90] width 535 height 271
click at [537, 184] on button "Zoom in" at bounding box center [540, 187] width 18 height 18
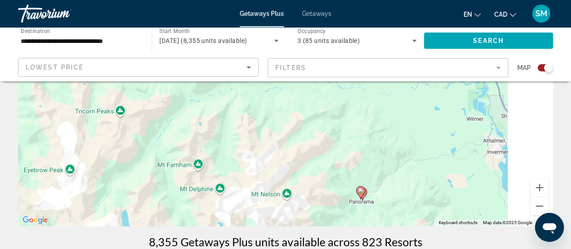
drag, startPoint x: 392, startPoint y: 180, endPoint x: 310, endPoint y: 72, distance: 135.1
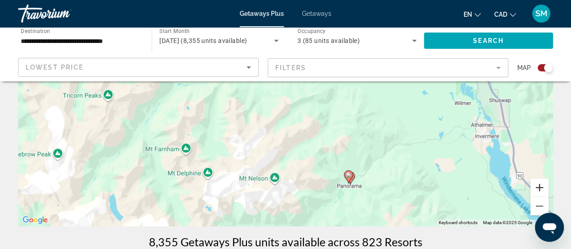
click at [545, 191] on button "Zoom in" at bounding box center [540, 187] width 18 height 18
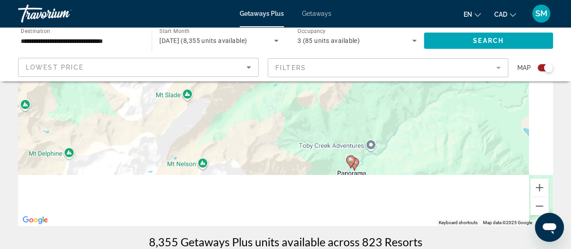
drag, startPoint x: 390, startPoint y: 191, endPoint x: 322, endPoint y: 73, distance: 136.2
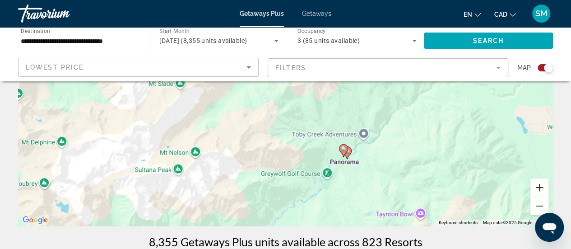
click at [536, 193] on button "Zoom in" at bounding box center [540, 187] width 18 height 18
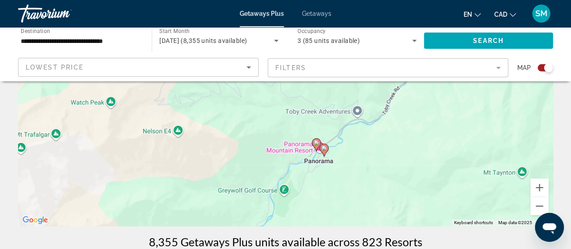
drag, startPoint x: 456, startPoint y: 186, endPoint x: 376, endPoint y: 116, distance: 106.3
click at [376, 116] on div "To activate drag with keyboard, press Alt + Enter. Once in keyboard drag state,…" at bounding box center [285, 90] width 535 height 271
drag, startPoint x: 538, startPoint y: 177, endPoint x: 538, endPoint y: 182, distance: 5.4
click at [538, 180] on div "To activate drag with keyboard, press Alt + Enter. Once in keyboard drag state,…" at bounding box center [285, 90] width 535 height 271
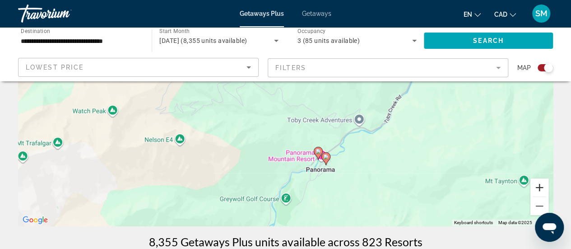
click at [539, 188] on button "Zoom in" at bounding box center [540, 187] width 18 height 18
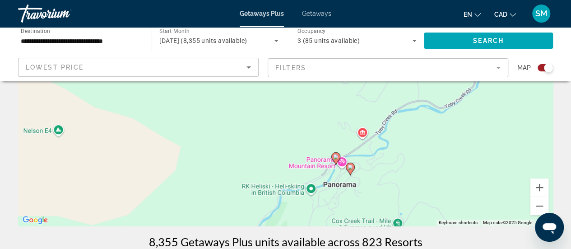
drag, startPoint x: 369, startPoint y: 183, endPoint x: 352, endPoint y: 118, distance: 67.5
click at [352, 118] on div "To activate drag with keyboard, press Alt + Enter. Once in keyboard drag state,…" at bounding box center [285, 90] width 535 height 271
click at [350, 167] on image "Main content" at bounding box center [350, 166] width 5 height 5
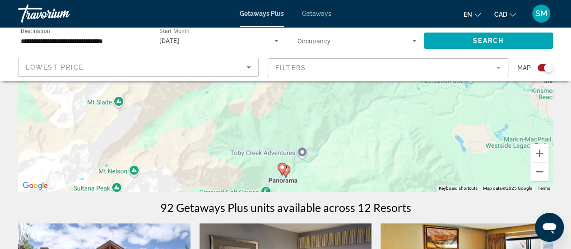
scroll to position [226, 0]
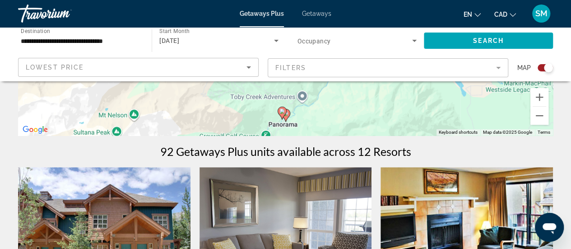
click at [282, 111] on image "Main content" at bounding box center [282, 110] width 5 height 5
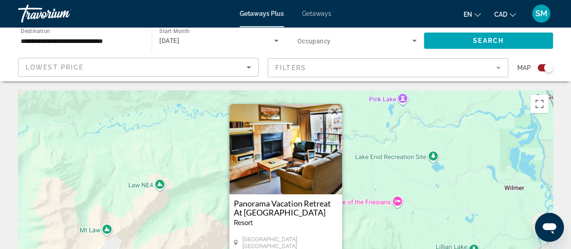
scroll to position [90, 0]
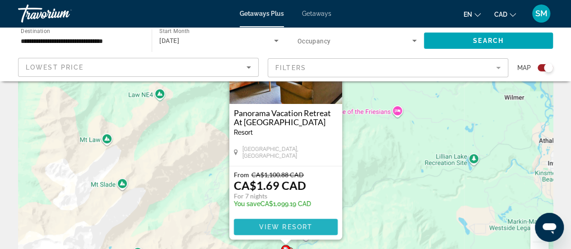
click at [272, 224] on span "View Resort" at bounding box center [285, 226] width 53 height 7
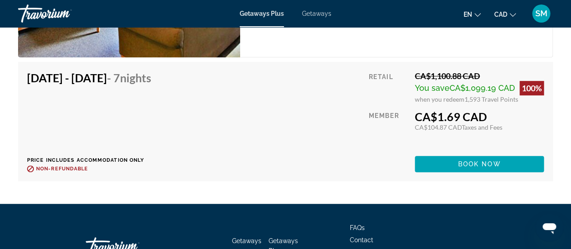
scroll to position [1897, 0]
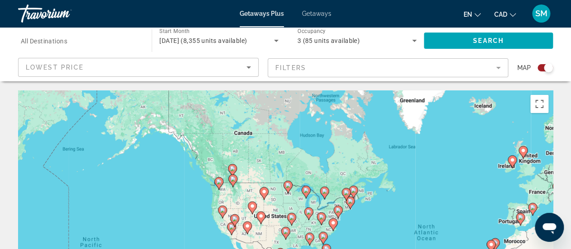
drag, startPoint x: 103, startPoint y: 186, endPoint x: 270, endPoint y: 194, distance: 166.8
click at [272, 201] on div "To activate drag with keyboard, press Alt + Enter. Once in keyboard drag state,…" at bounding box center [285, 225] width 535 height 271
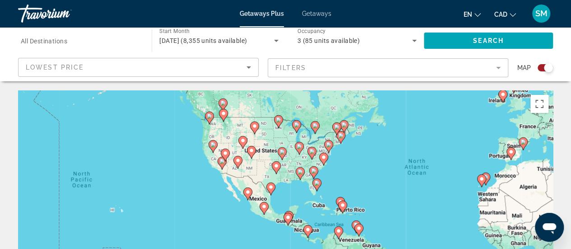
drag, startPoint x: 274, startPoint y: 198, endPoint x: 264, endPoint y: 163, distance: 36.0
click at [264, 163] on div "To activate drag with keyboard, press Alt + Enter. Once in keyboard drag state,…" at bounding box center [285, 225] width 535 height 271
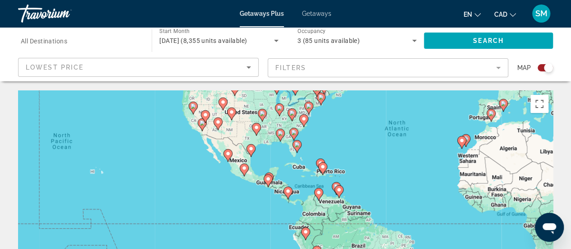
drag, startPoint x: 459, startPoint y: 229, endPoint x: 438, endPoint y: 190, distance: 44.0
click at [438, 190] on div "To activate drag with keyboard, press Alt + Enter. Once in keyboard drag state,…" at bounding box center [285, 225] width 535 height 271
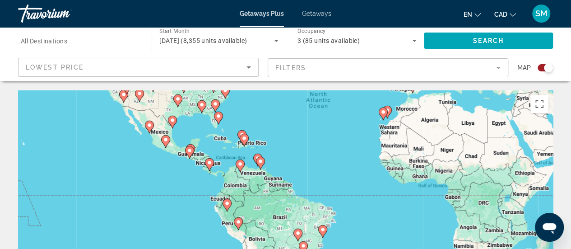
drag, startPoint x: 469, startPoint y: 215, endPoint x: 391, endPoint y: 186, distance: 82.9
click at [391, 186] on div "To activate drag with keyboard, press Alt + Enter. Once in keyboard drag state,…" at bounding box center [285, 225] width 535 height 271
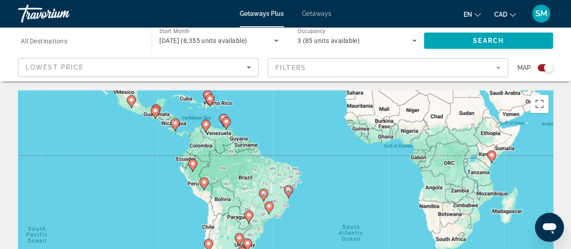
drag, startPoint x: 418, startPoint y: 199, endPoint x: 389, endPoint y: 164, distance: 45.6
click at [389, 164] on div "To activate drag with keyboard, press Alt + Enter. Once in keyboard drag state,…" at bounding box center [285, 225] width 535 height 271
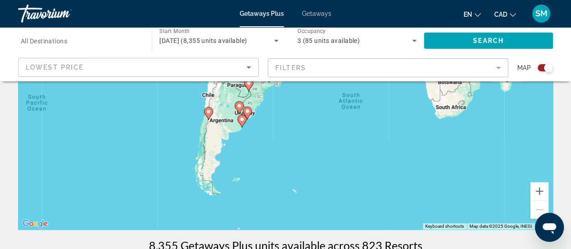
scroll to position [135, 0]
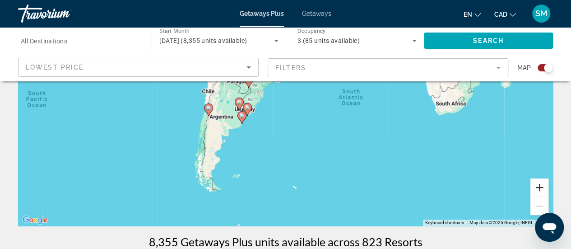
click at [539, 193] on button "Zoom in" at bounding box center [540, 187] width 18 height 18
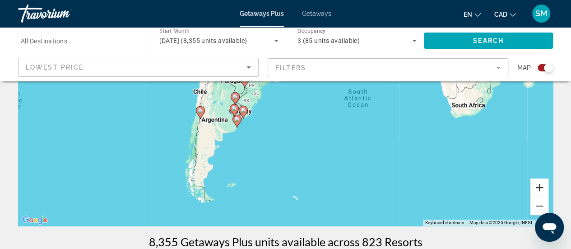
click at [539, 193] on button "Zoom in" at bounding box center [540, 187] width 18 height 18
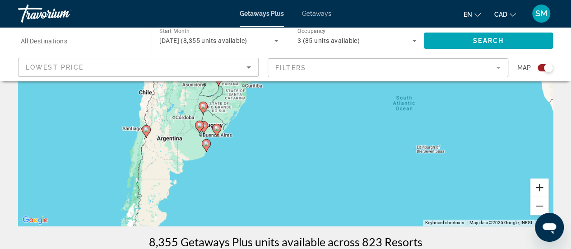
click at [539, 193] on button "Zoom in" at bounding box center [540, 187] width 18 height 18
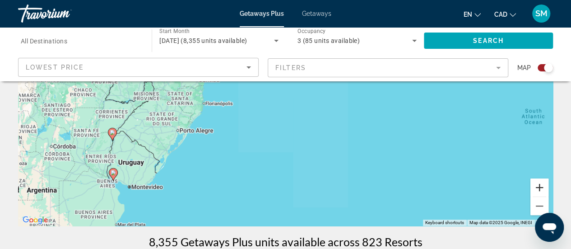
click at [539, 193] on button "Zoom in" at bounding box center [540, 187] width 18 height 18
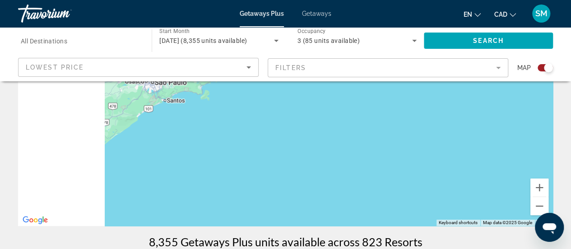
drag, startPoint x: 208, startPoint y: 159, endPoint x: 447, endPoint y: 236, distance: 251.6
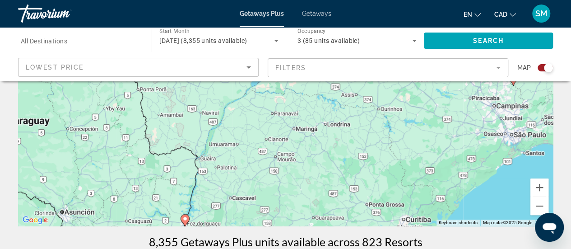
drag, startPoint x: 307, startPoint y: 135, endPoint x: 411, endPoint y: 168, distance: 108.5
click at [404, 170] on div "To activate drag with keyboard, press Alt + Enter. Once in keyboard drag state,…" at bounding box center [285, 90] width 535 height 271
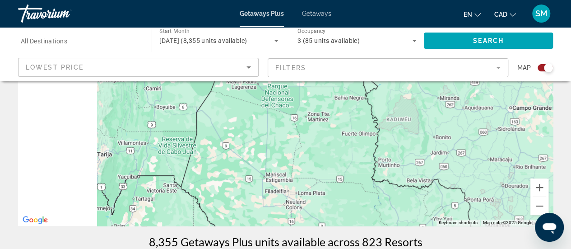
drag, startPoint x: 135, startPoint y: 115, endPoint x: 386, endPoint y: 248, distance: 284.2
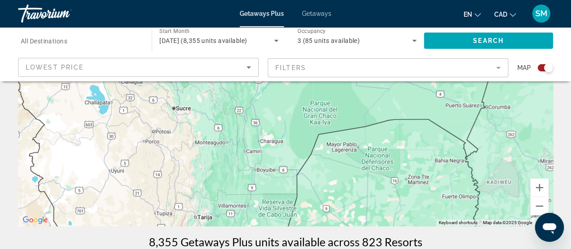
drag, startPoint x: 348, startPoint y: 164, endPoint x: 313, endPoint y: 268, distance: 109.7
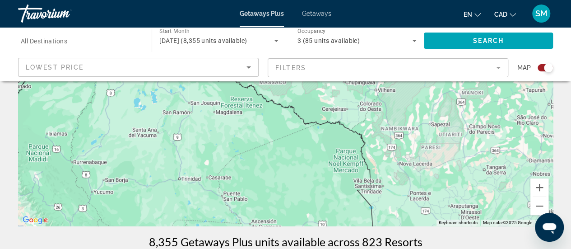
drag, startPoint x: 242, startPoint y: 105, endPoint x: 278, endPoint y: 241, distance: 140.7
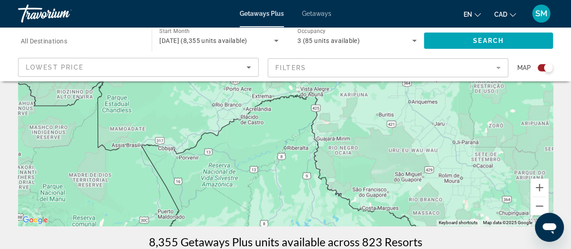
drag, startPoint x: 184, startPoint y: 119, endPoint x: 313, endPoint y: 270, distance: 198.3
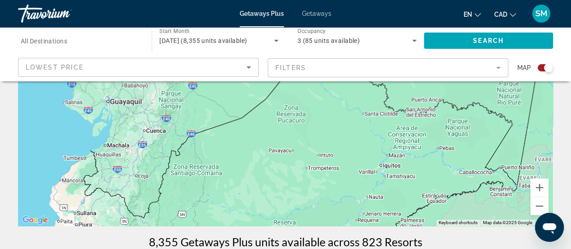
drag, startPoint x: 238, startPoint y: 108, endPoint x: 176, endPoint y: 270, distance: 173.5
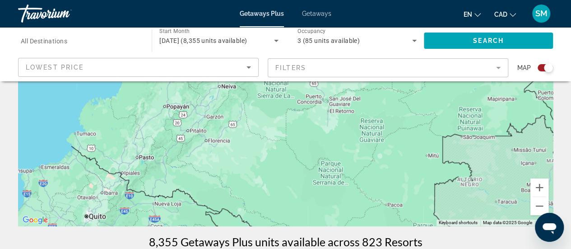
drag, startPoint x: 233, startPoint y: 123, endPoint x: 228, endPoint y: 270, distance: 146.9
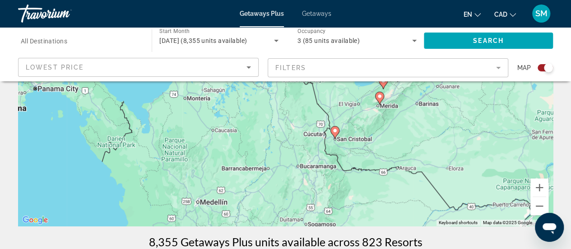
drag, startPoint x: 333, startPoint y: 114, endPoint x: 291, endPoint y: 270, distance: 161.4
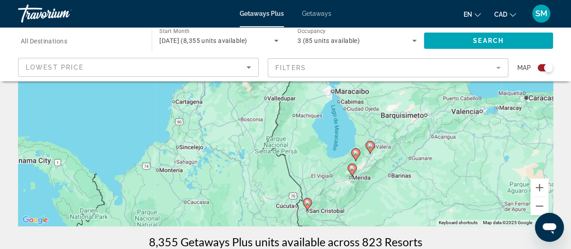
drag, startPoint x: 413, startPoint y: 135, endPoint x: 401, endPoint y: 270, distance: 135.5
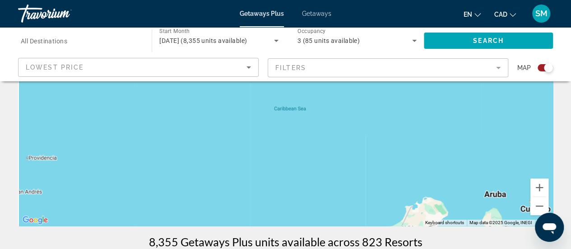
drag, startPoint x: 376, startPoint y: 168, endPoint x: 578, endPoint y: 181, distance: 202.3
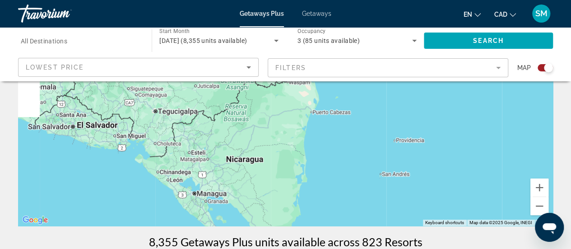
drag, startPoint x: 162, startPoint y: 133, endPoint x: 438, endPoint y: 124, distance: 276.5
click at [438, 124] on div "To activate drag with keyboard, press Alt + Enter. Once in keyboard drag state,…" at bounding box center [285, 90] width 535 height 271
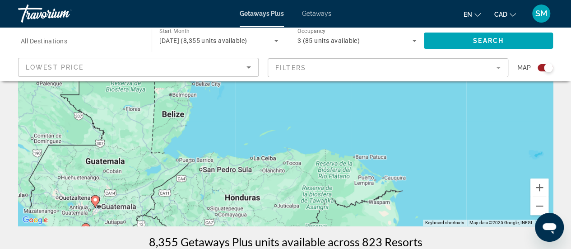
drag, startPoint x: 168, startPoint y: 121, endPoint x: 241, endPoint y: 257, distance: 154.8
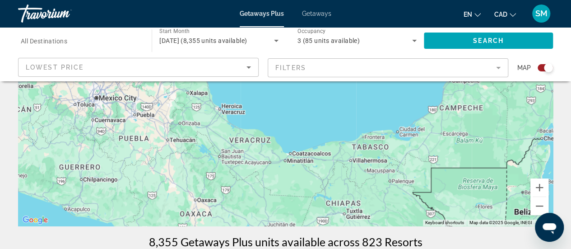
drag, startPoint x: 122, startPoint y: 184, endPoint x: 471, endPoint y: 270, distance: 358.7
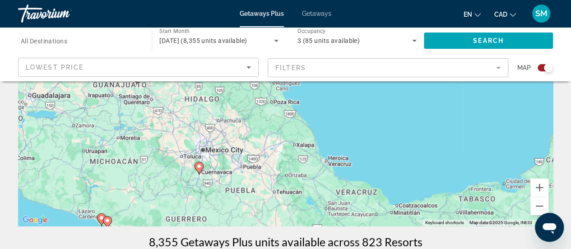
drag, startPoint x: 157, startPoint y: 155, endPoint x: 366, endPoint y: 257, distance: 232.7
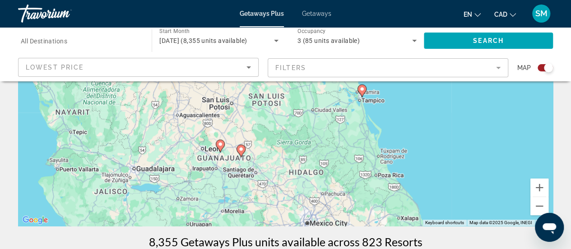
drag, startPoint x: 170, startPoint y: 107, endPoint x: 190, endPoint y: 256, distance: 150.3
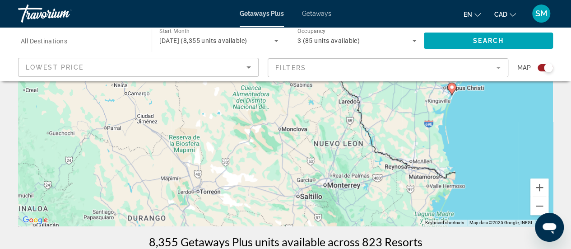
drag, startPoint x: 159, startPoint y: 164, endPoint x: 214, endPoint y: 269, distance: 118.4
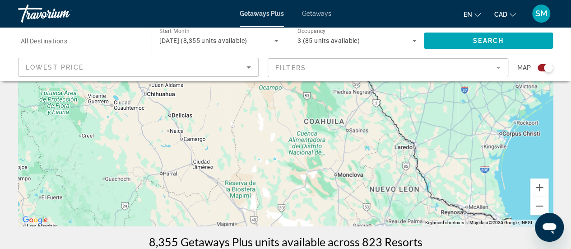
drag, startPoint x: 154, startPoint y: 178, endPoint x: 211, endPoint y: 270, distance: 108.5
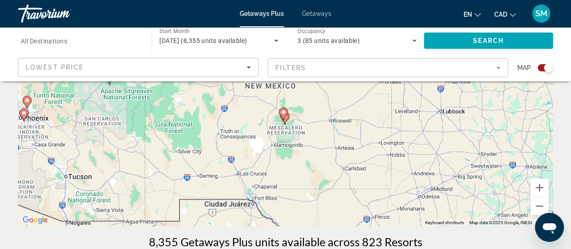
drag, startPoint x: 194, startPoint y: 147, endPoint x: 184, endPoint y: 236, distance: 89.5
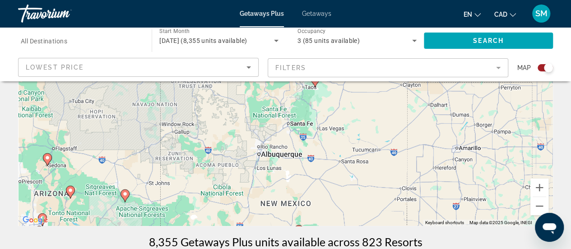
drag, startPoint x: 159, startPoint y: 122, endPoint x: 235, endPoint y: 251, distance: 149.0
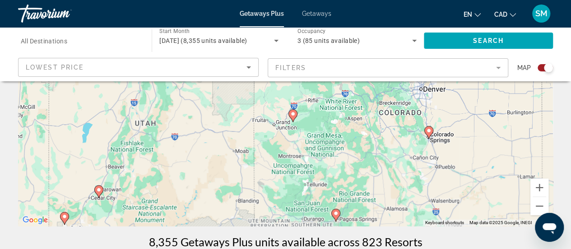
drag, startPoint x: 191, startPoint y: 144, endPoint x: 231, endPoint y: 270, distance: 132.0
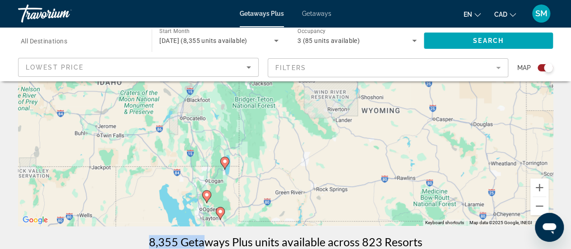
drag, startPoint x: 178, startPoint y: 115, endPoint x: 210, endPoint y: 242, distance: 130.3
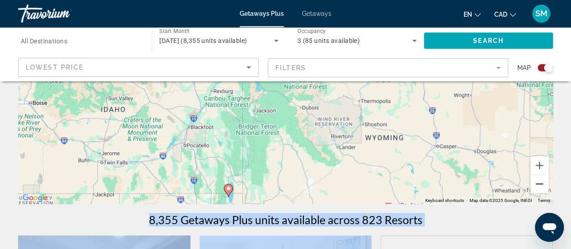
click at [542, 184] on button "Zoom out" at bounding box center [540, 184] width 18 height 18
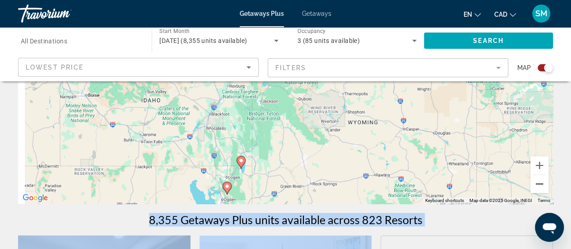
click at [541, 184] on button "Zoom out" at bounding box center [540, 184] width 18 height 18
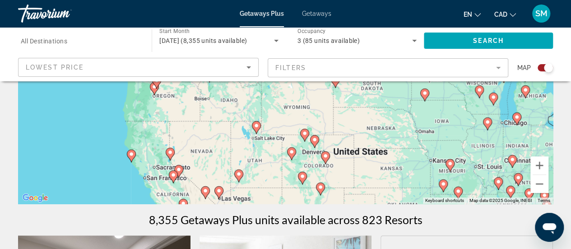
drag, startPoint x: 317, startPoint y: 106, endPoint x: 303, endPoint y: 129, distance: 26.3
click at [303, 129] on div "To activate drag with keyboard, press Alt + Enter. Once in keyboard drag state,…" at bounding box center [285, 68] width 535 height 271
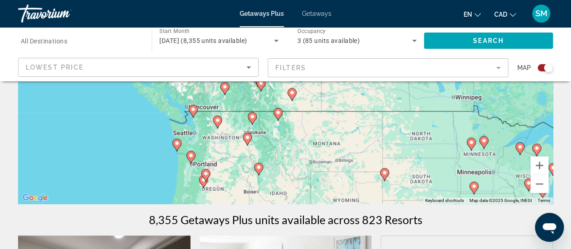
drag, startPoint x: 266, startPoint y: 115, endPoint x: 315, endPoint y: 209, distance: 105.8
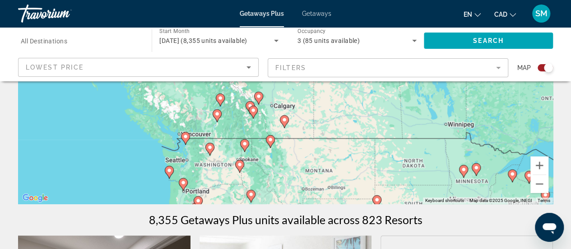
drag, startPoint x: 215, startPoint y: 139, endPoint x: 232, endPoint y: 169, distance: 34.8
click at [232, 169] on div "To activate drag with keyboard, press Alt + Enter. Once in keyboard drag state,…" at bounding box center [285, 68] width 535 height 271
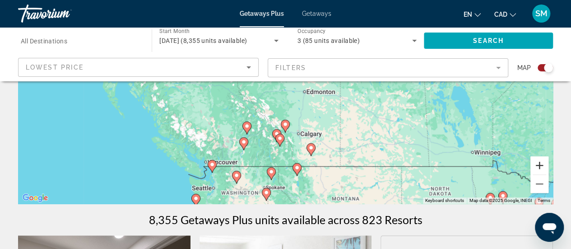
click at [544, 160] on button "Zoom in" at bounding box center [540, 165] width 18 height 18
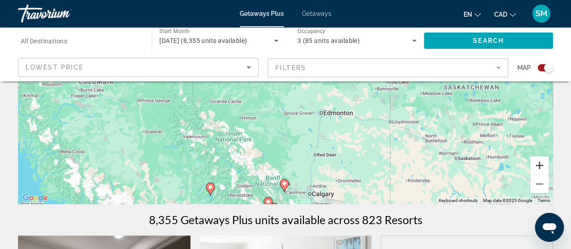
click at [544, 160] on button "Zoom in" at bounding box center [540, 165] width 18 height 18
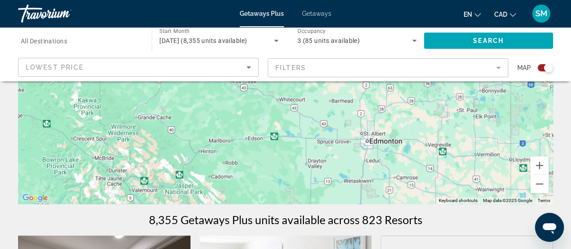
drag
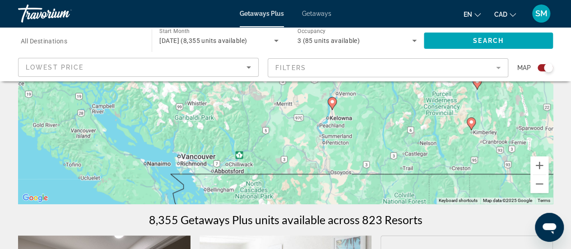
click at [246, 84] on div "To activate drag with keyboard, press Alt + Enter. Once in keyboard drag state,…" at bounding box center [285, 68] width 535 height 271
click at [538, 166] on button "Zoom in" at bounding box center [540, 165] width 18 height 18
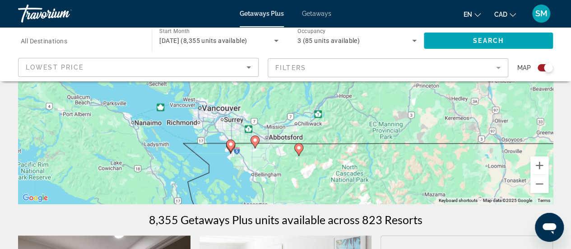
click at [316, 166] on div "To activate drag with keyboard, press Alt + Enter. Once in keyboard drag state,…" at bounding box center [285, 68] width 535 height 271
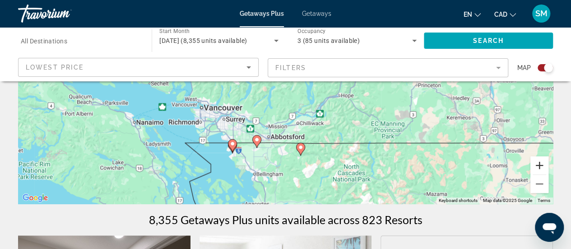
click at [537, 162] on button "Zoom in" at bounding box center [540, 165] width 18 height 18
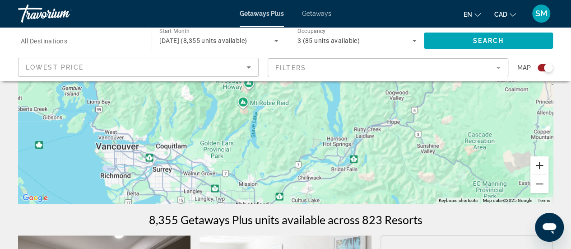
click at [537, 162] on button "Zoom in" at bounding box center [540, 165] width 18 height 18
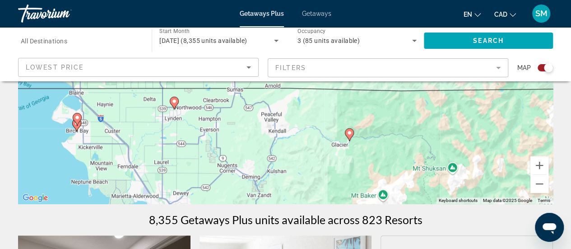
click at [349, 130] on image "Main content" at bounding box center [349, 132] width 5 height 5
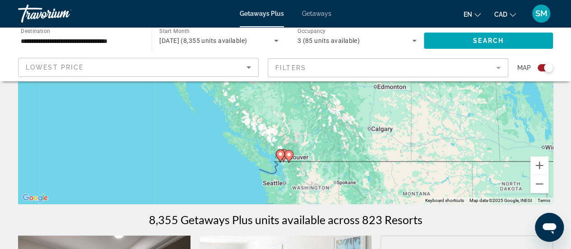
click at [288, 153] on image "Main content" at bounding box center [288, 154] width 5 height 5
type input "**********"
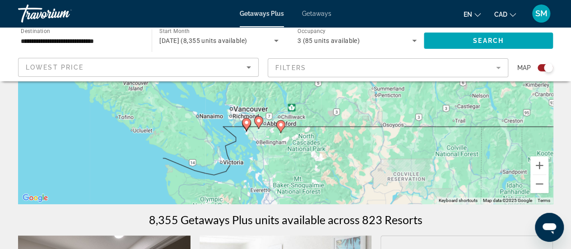
click at [280, 121] on icon "Main content" at bounding box center [280, 127] width 8 height 12
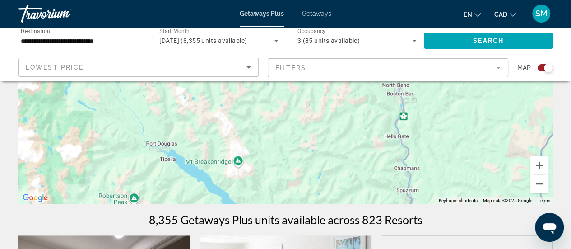
click at [286, 87] on div "To navigate, press the arrow keys. To activate drag with keyboard, press Alt + …" at bounding box center [285, 68] width 535 height 271
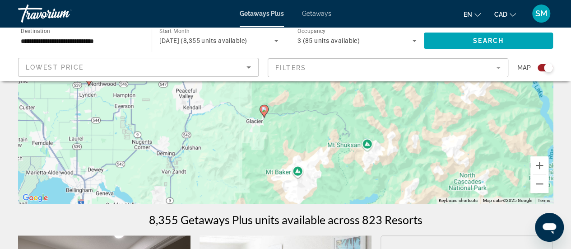
click at [265, 110] on image "Main content" at bounding box center [263, 109] width 5 height 5
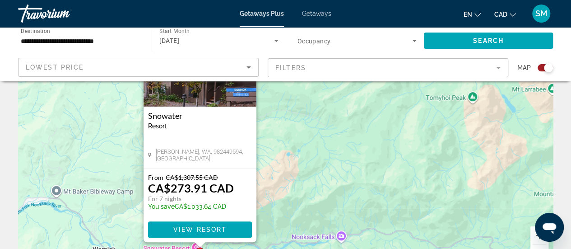
scroll to position [90, 0]
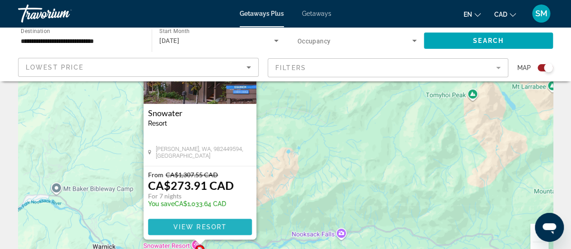
click at [190, 226] on span "View Resort" at bounding box center [199, 226] width 53 height 7
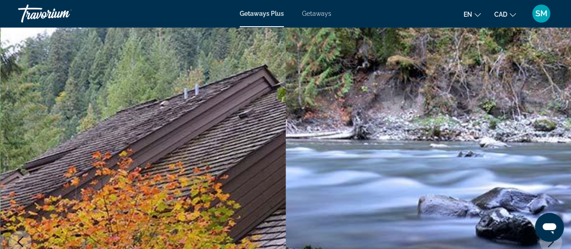
click at [324, 14] on span "Getaways" at bounding box center [316, 13] width 29 height 7
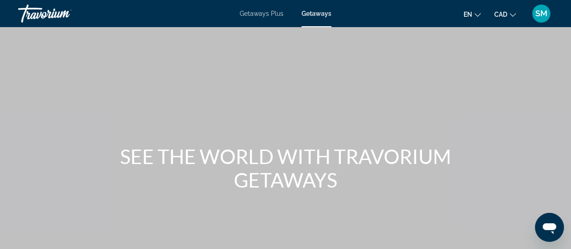
scroll to position [181, 0]
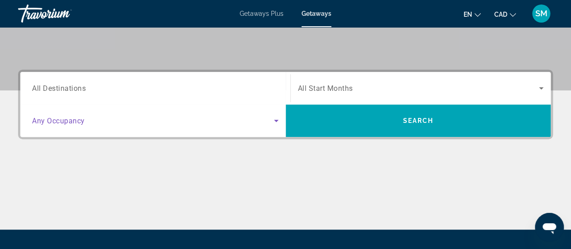
click at [274, 121] on icon "Search widget" at bounding box center [276, 120] width 11 height 11
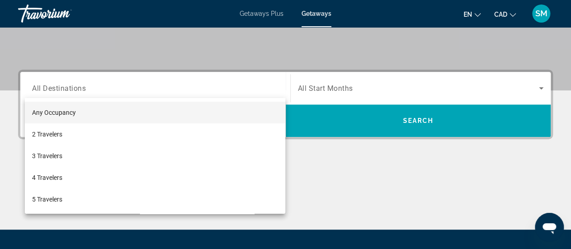
scroll to position [220, 0]
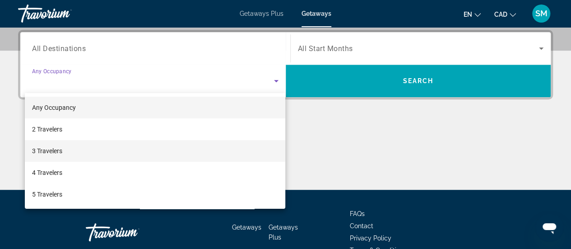
click at [151, 153] on mat-option "3 Travelers" at bounding box center [155, 151] width 261 height 22
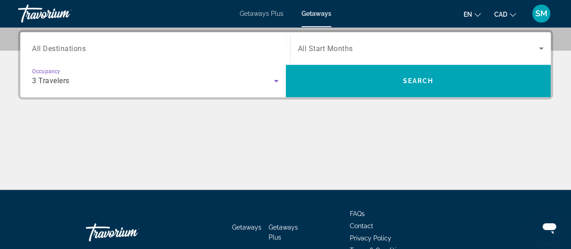
click at [372, 49] on span "Search widget" at bounding box center [419, 48] width 242 height 11
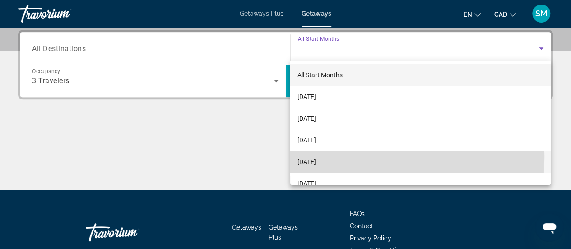
click at [311, 158] on span "[DATE]" at bounding box center [307, 161] width 19 height 11
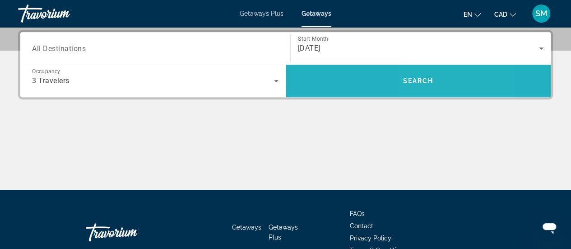
click at [433, 79] on span "Search" at bounding box center [418, 80] width 31 height 7
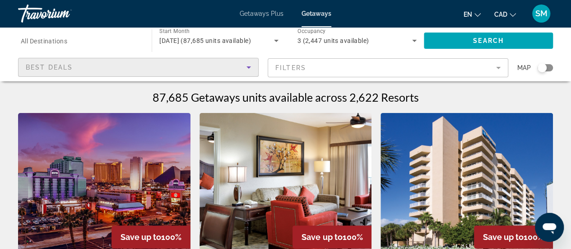
click at [253, 69] on icon "Sort by" at bounding box center [248, 67] width 11 height 11
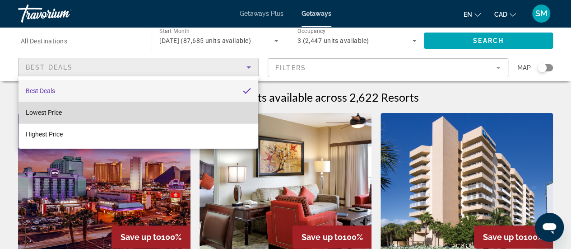
click at [135, 108] on mat-option "Lowest Price" at bounding box center [139, 113] width 240 height 22
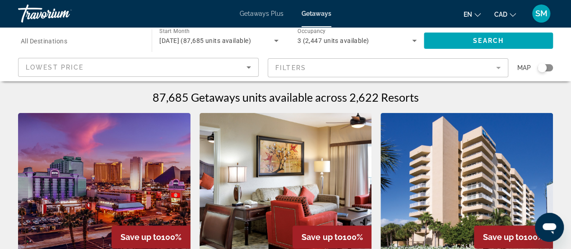
click at [294, 73] on mat-form-field "Filters" at bounding box center [388, 67] width 241 height 19
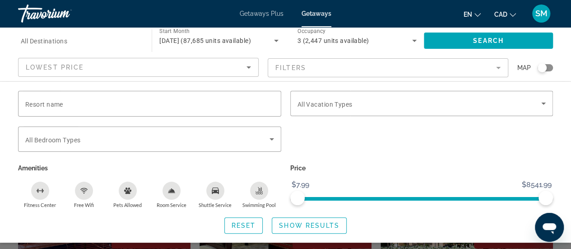
click at [294, 73] on mat-form-field "Filters" at bounding box center [388, 67] width 241 height 19
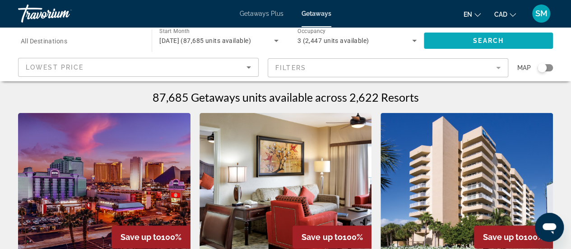
click at [476, 42] on span "Search" at bounding box center [488, 40] width 31 height 7
